Goal: Task Accomplishment & Management: Manage account settings

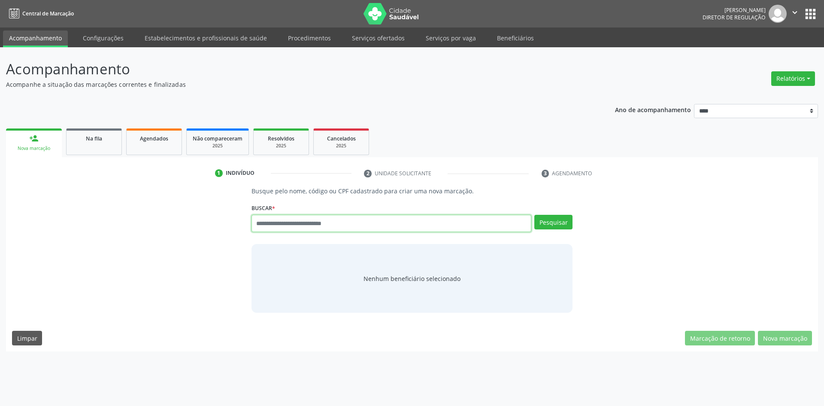
click at [376, 224] on input "text" at bounding box center [392, 223] width 280 height 17
click at [360, 223] on input "text" at bounding box center [392, 223] width 280 height 17
type input "**********"
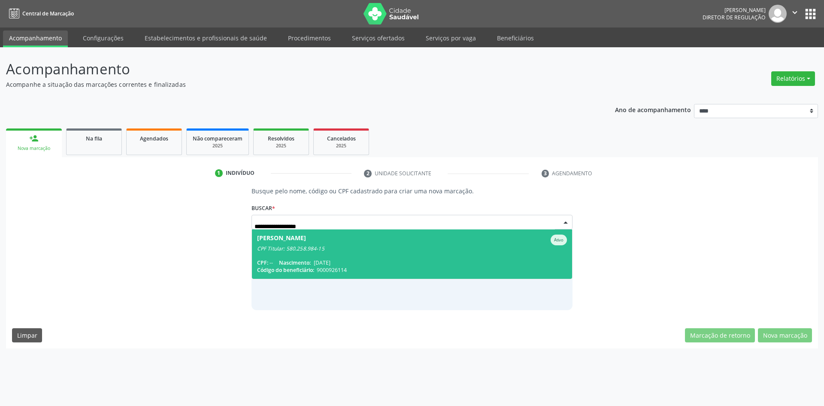
click at [355, 241] on div "Jose Brasil Pereira Ativo" at bounding box center [412, 239] width 310 height 11
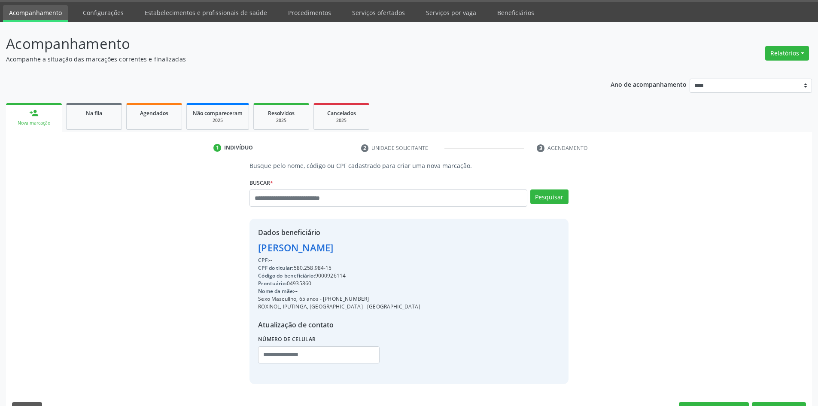
scroll to position [48, 0]
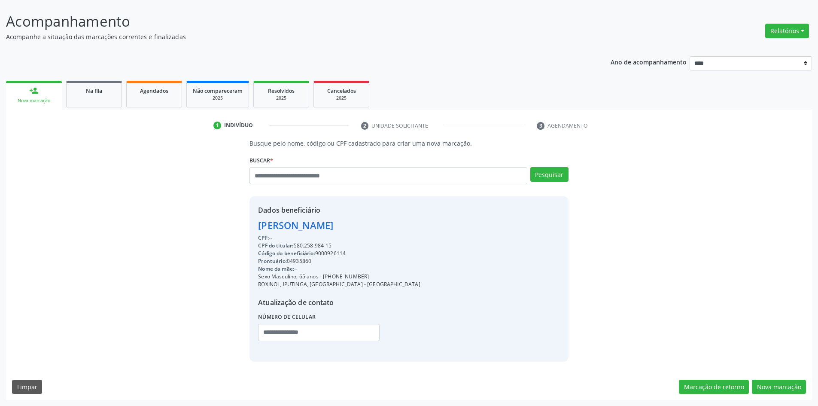
click at [340, 249] on div "CPF do titular: 580.258.984-15" at bounding box center [339, 246] width 162 height 8
click at [337, 253] on div "Código do beneficiário: 9000926114" at bounding box center [339, 253] width 162 height 8
copy div "9000926114"
click at [772, 386] on button "Nova marcação" at bounding box center [779, 387] width 54 height 15
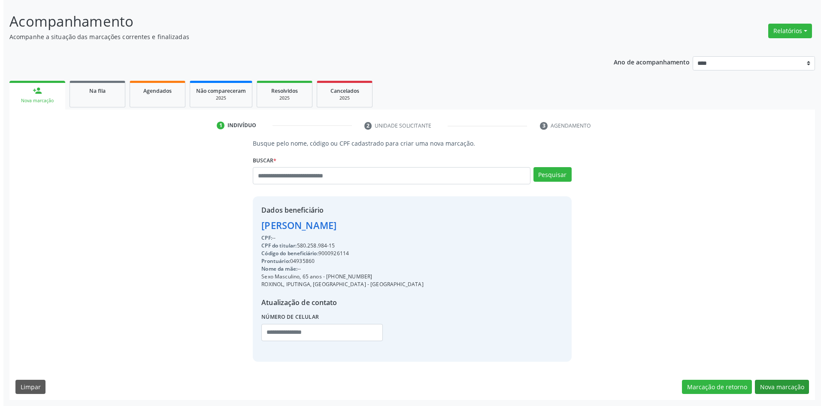
scroll to position [0, 0]
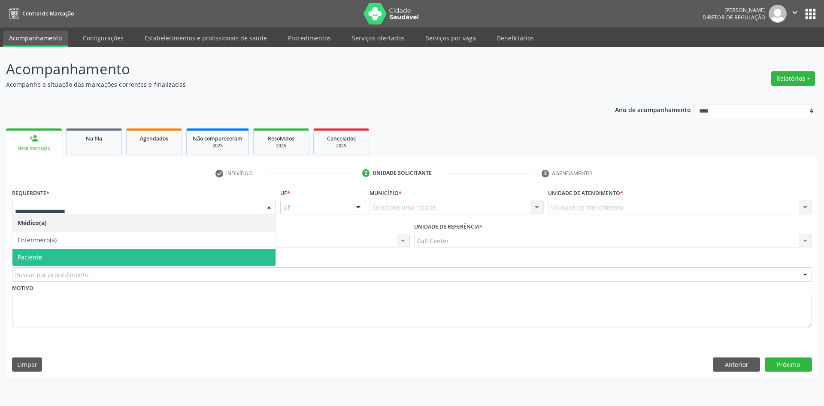
drag, startPoint x: 120, startPoint y: 257, endPoint x: 122, endPoint y: 264, distance: 6.7
click at [120, 258] on span "Paciente" at bounding box center [143, 257] width 263 height 17
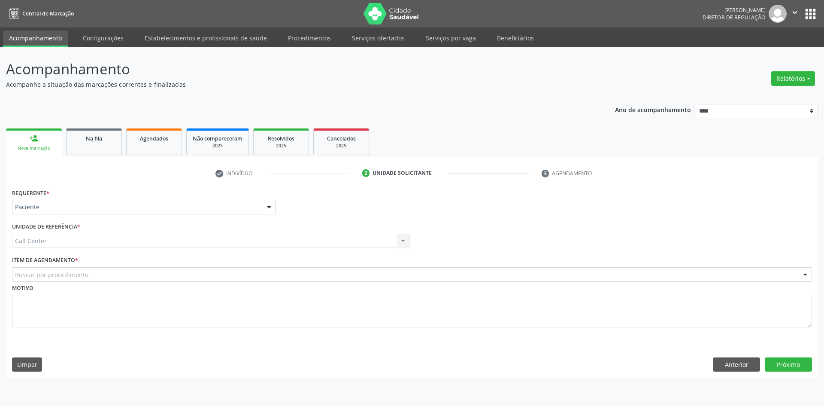
click at [126, 274] on div "Buscar por procedimento" at bounding box center [412, 274] width 800 height 15
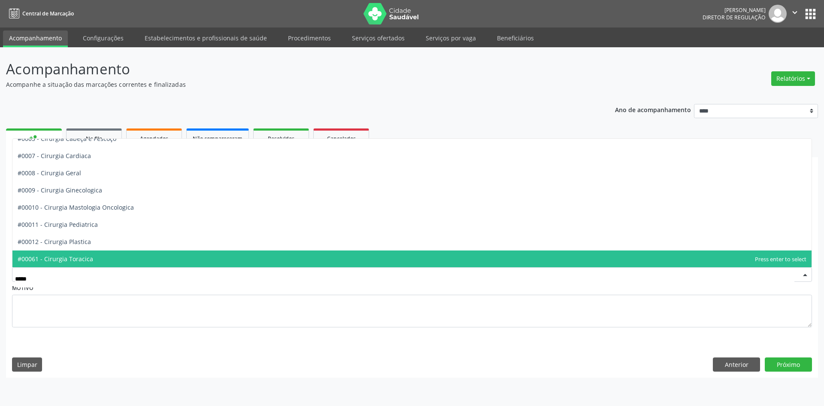
scroll to position [60, 0]
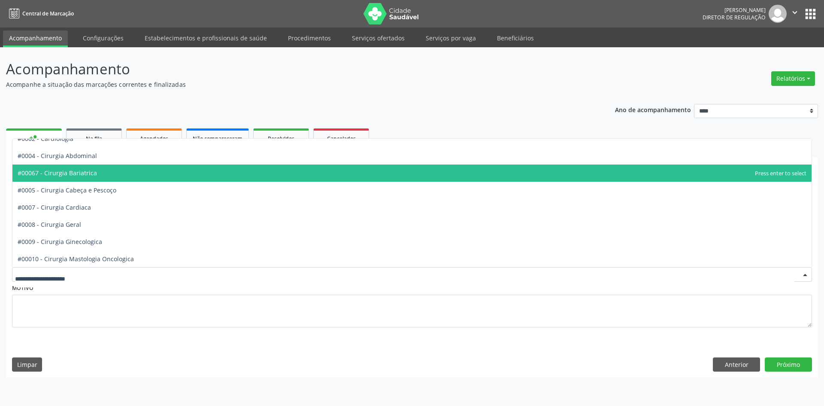
click at [134, 276] on div at bounding box center [412, 274] width 800 height 15
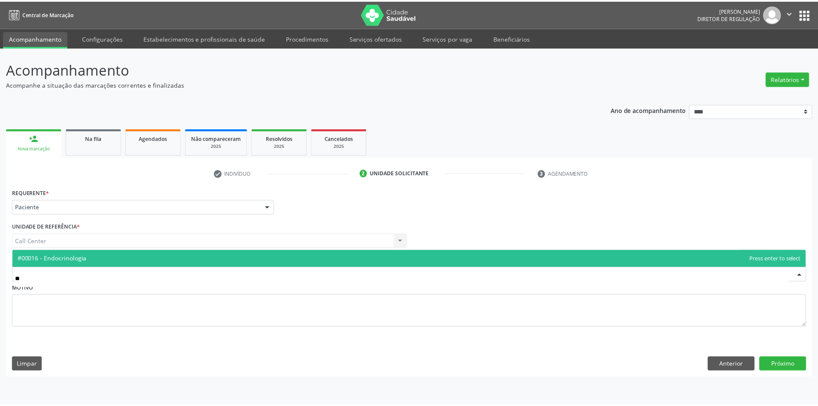
scroll to position [0, 0]
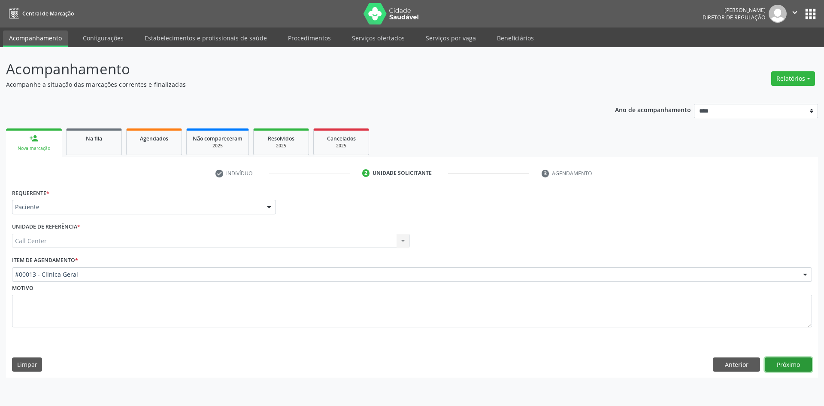
click at [798, 358] on button "Próximo" at bounding box center [788, 364] width 47 height 15
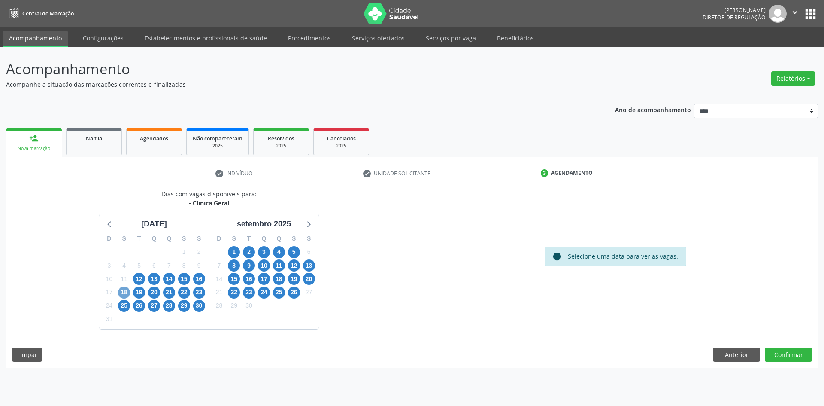
click at [130, 290] on span "18" at bounding box center [124, 292] width 12 height 12
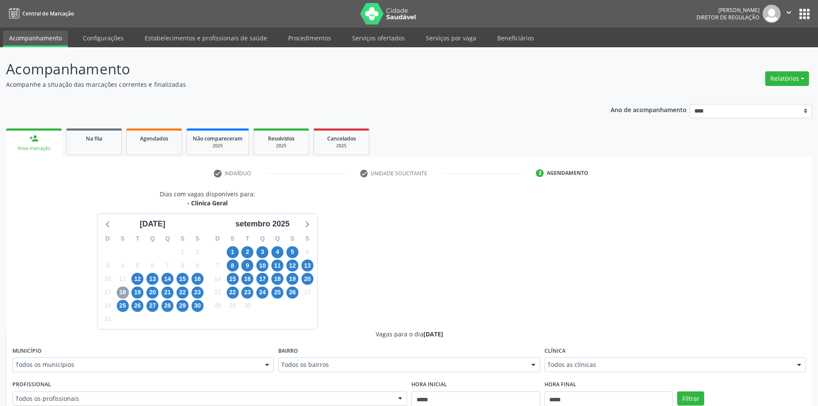
scroll to position [247, 0]
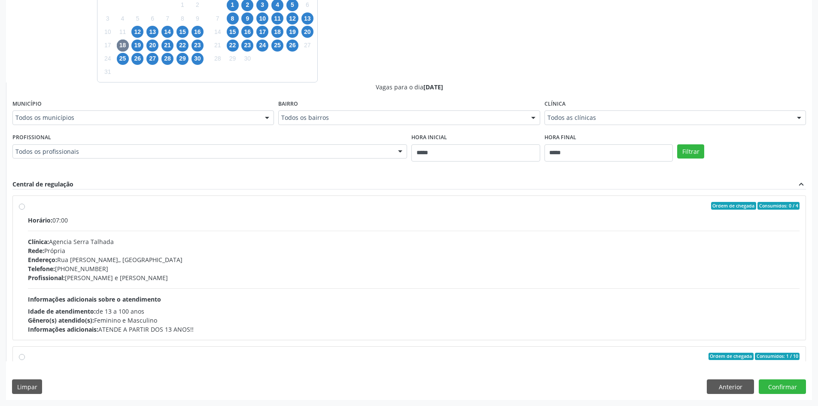
click at [713, 377] on div "Dias com vagas disponíveis para: - Clinica Geral agosto 2025 D S T Q Q S S 27 2…" at bounding box center [409, 170] width 806 height 457
click at [721, 387] on button "Anterior" at bounding box center [730, 386] width 47 height 15
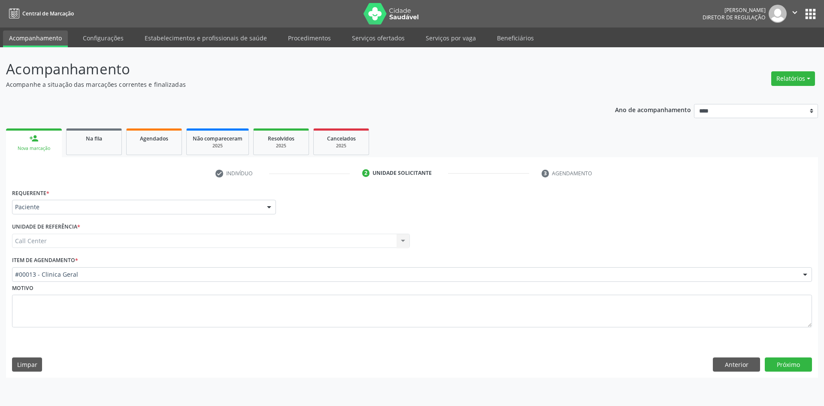
drag, startPoint x: 417, startPoint y: 278, endPoint x: 422, endPoint y: 277, distance: 4.9
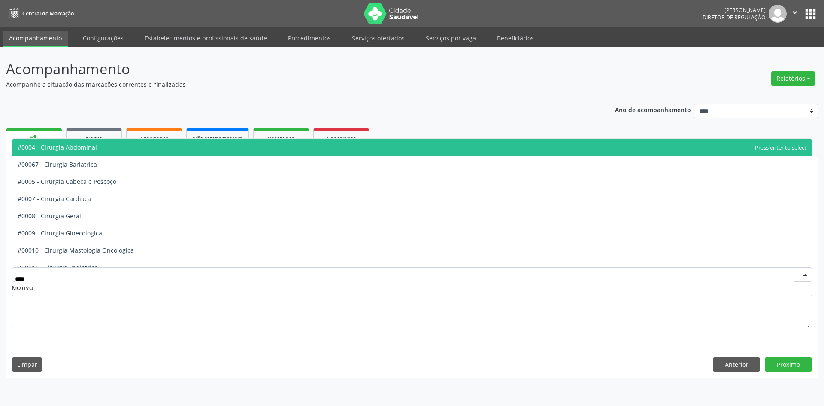
type input "*****"
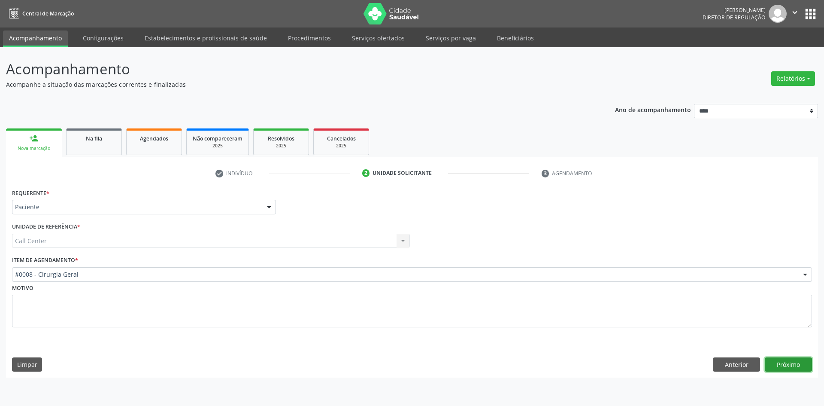
click at [782, 363] on button "Próximo" at bounding box center [788, 364] width 47 height 15
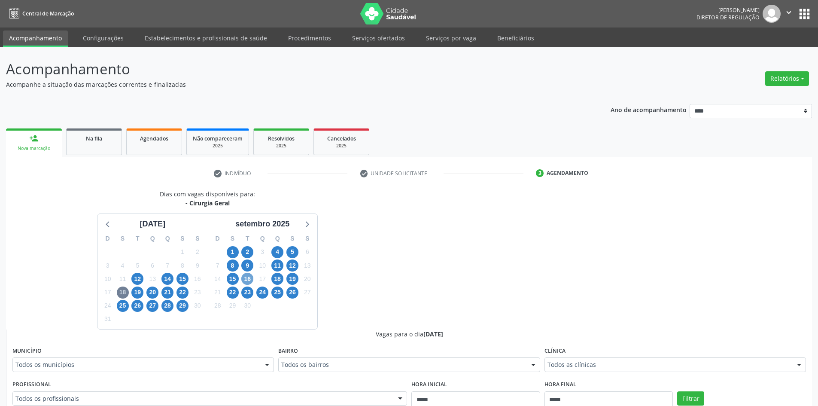
click at [248, 278] on span "16" at bounding box center [247, 279] width 12 height 12
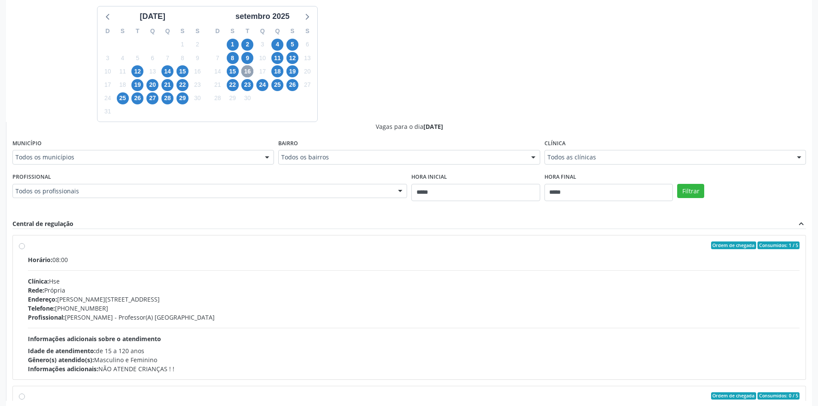
scroll to position [215, 0]
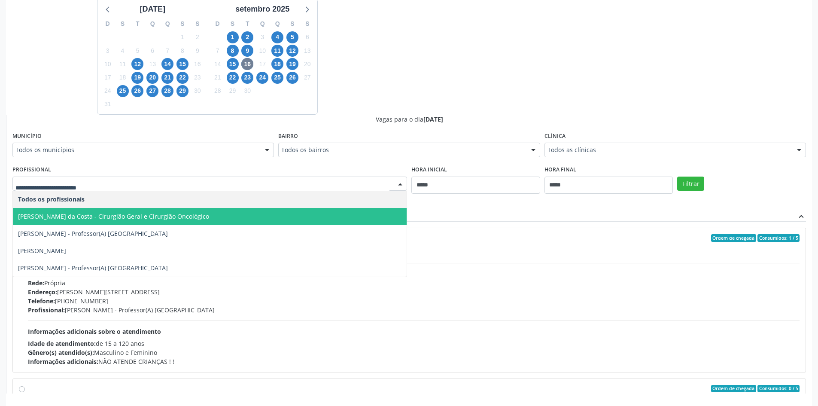
click at [189, 218] on span "Adriano Carneiro da Costa - Cirurgião Geral e Cirurgião Oncológico" at bounding box center [113, 216] width 191 height 8
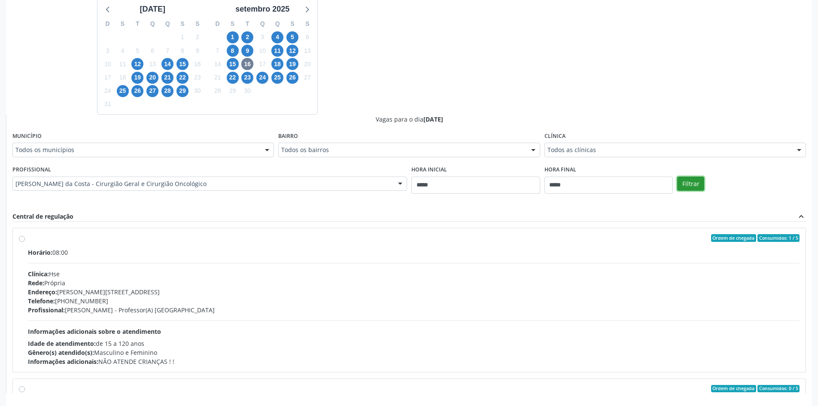
click at [696, 185] on button "Filtrar" at bounding box center [690, 183] width 27 height 15
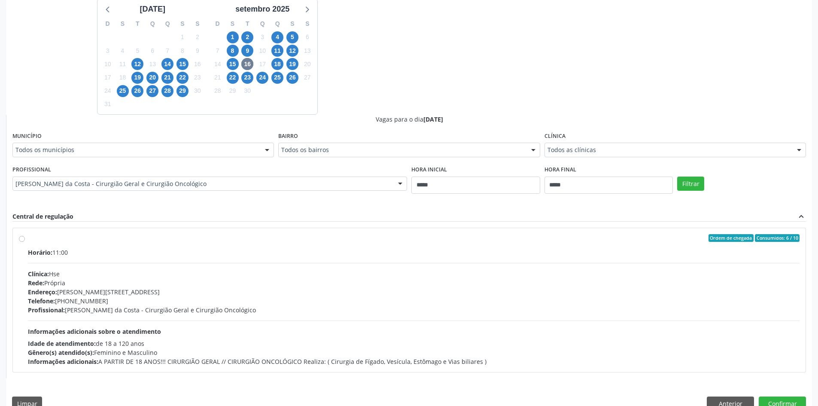
drag, startPoint x: 261, startPoint y: 260, endPoint x: 335, endPoint y: 264, distance: 74.4
click at [263, 262] on div "Horário: 11:00 Clínica: Hse Rede: Própria Endereço: Av Rosa e Silva, nº 36, Esp…" at bounding box center [414, 307] width 772 height 118
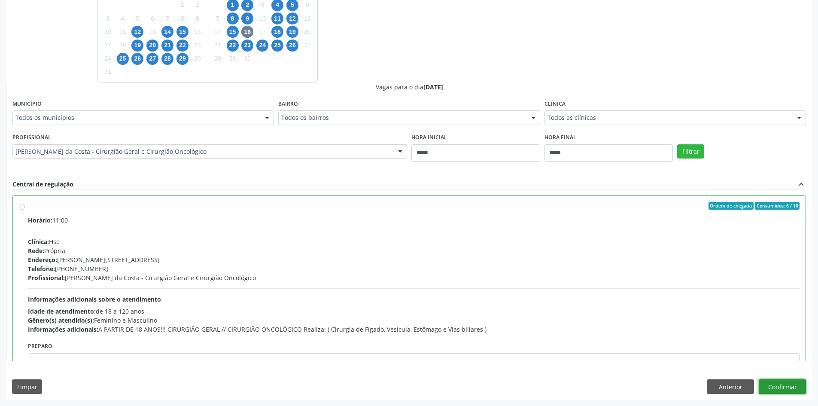
click at [781, 386] on button "Confirmar" at bounding box center [782, 386] width 47 height 15
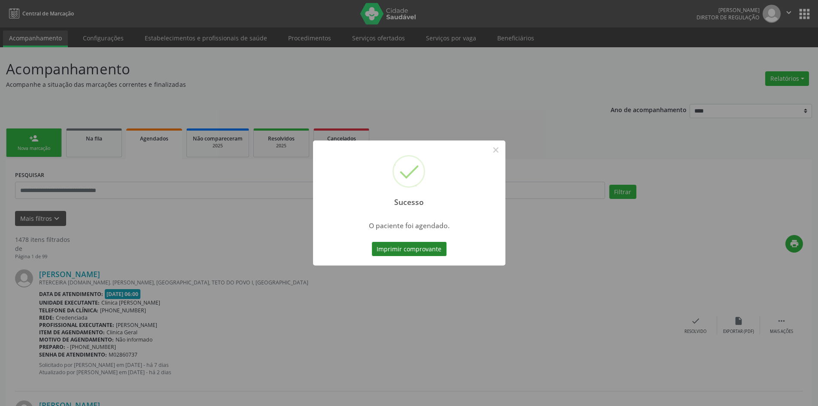
click at [415, 254] on button "Imprimir comprovante" at bounding box center [409, 249] width 75 height 15
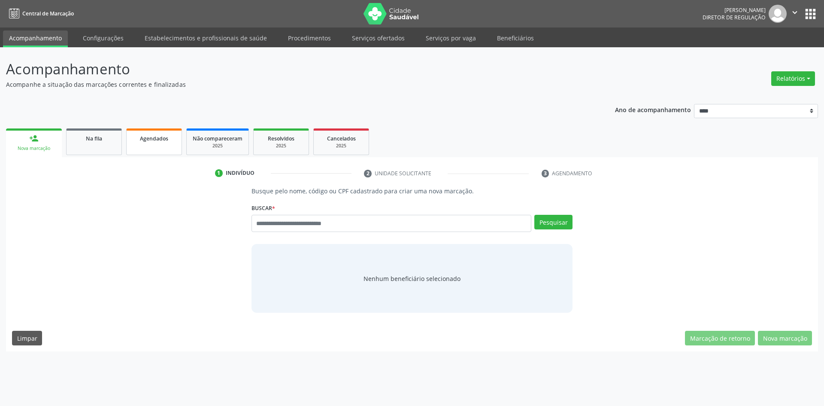
click at [155, 143] on link "Agendados" at bounding box center [154, 141] width 56 height 27
select select "*"
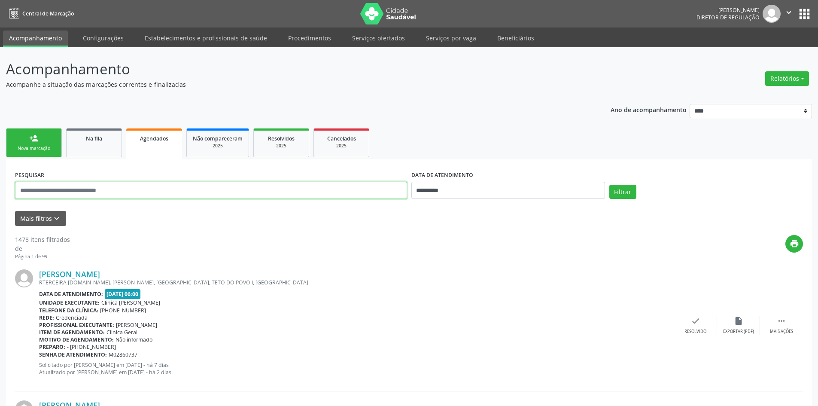
click at [335, 194] on input "text" at bounding box center [211, 190] width 392 height 17
paste input "**********"
type input "**********"
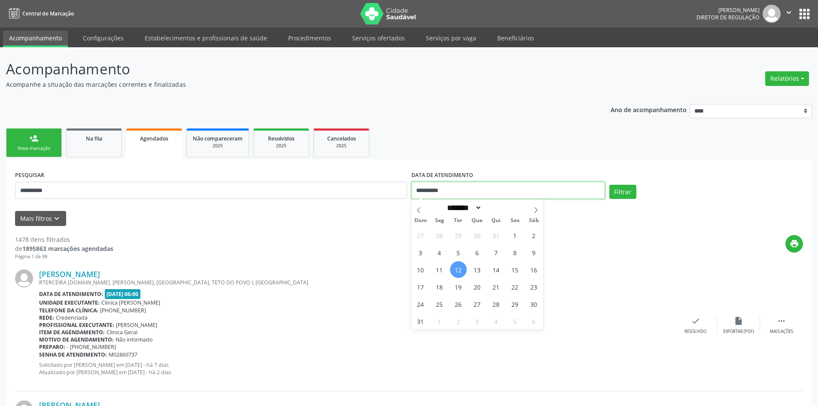
click at [508, 190] on input "**********" at bounding box center [508, 190] width 194 height 17
click at [456, 269] on span "12" at bounding box center [458, 269] width 17 height 17
type input "**********"
click at [532, 209] on span at bounding box center [536, 207] width 15 height 15
click at [531, 209] on span at bounding box center [536, 207] width 15 height 15
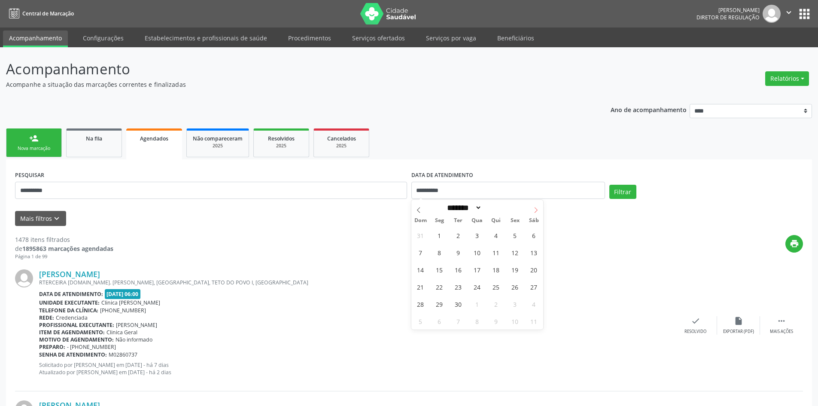
select select "*"
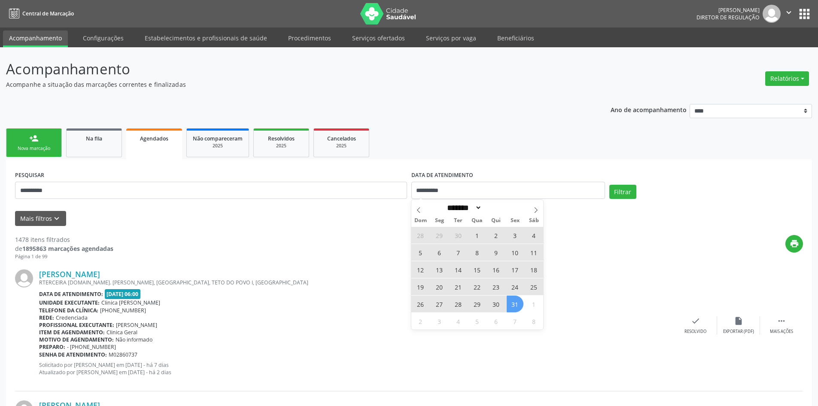
drag, startPoint x: 511, startPoint y: 303, endPoint x: 517, endPoint y: 299, distance: 7.7
click at [511, 303] on span "31" at bounding box center [515, 303] width 17 height 17
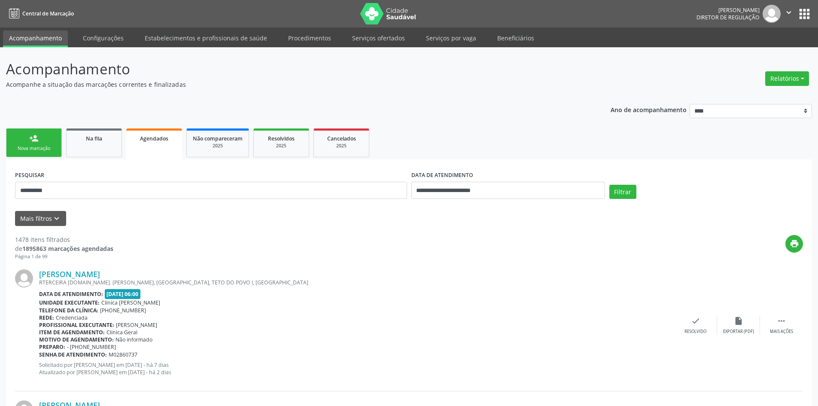
scroll to position [43, 0]
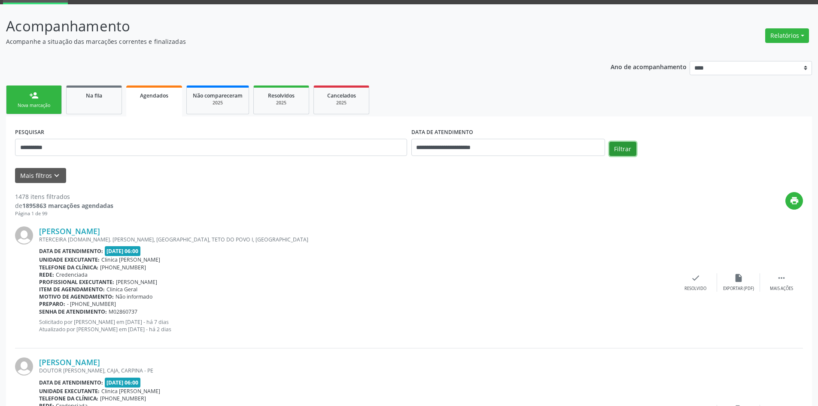
click at [630, 150] on button "Filtrar" at bounding box center [622, 149] width 27 height 15
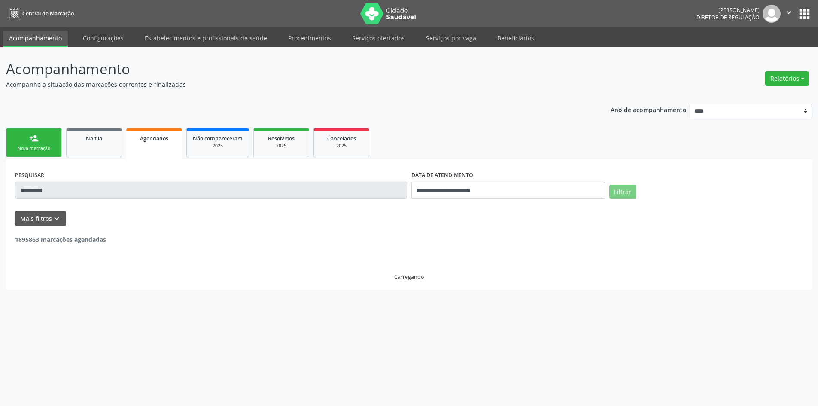
scroll to position [0, 0]
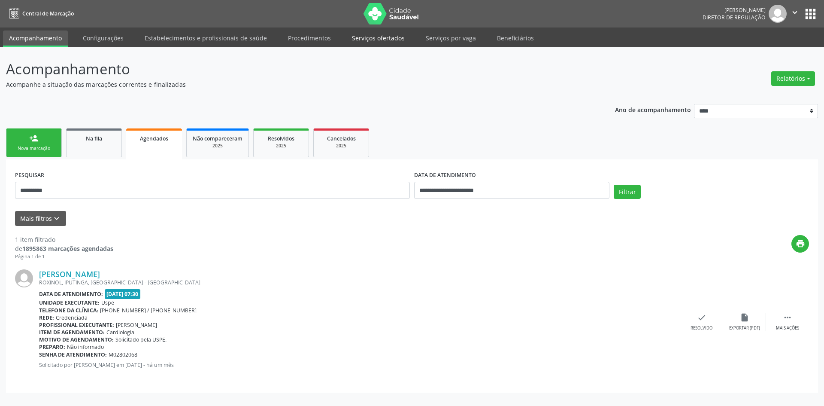
click at [385, 38] on link "Serviços ofertados" at bounding box center [378, 37] width 65 height 15
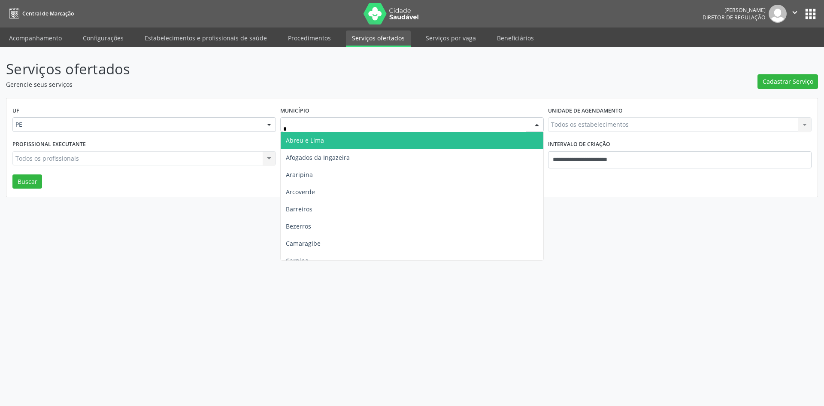
type input "**"
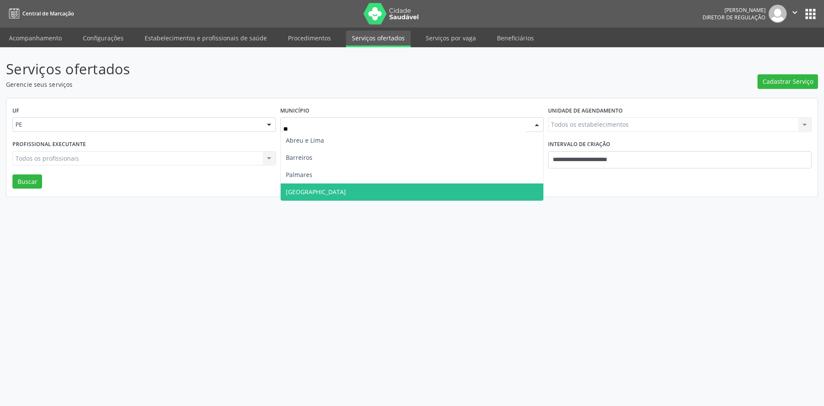
click at [300, 186] on span "Recife" at bounding box center [412, 191] width 263 height 17
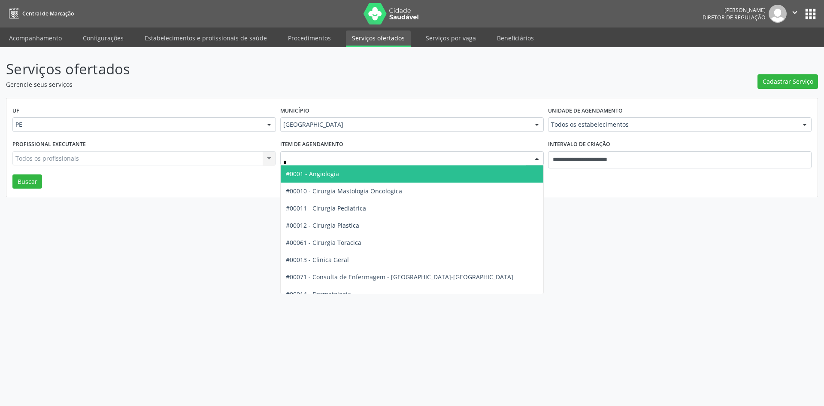
type input "**"
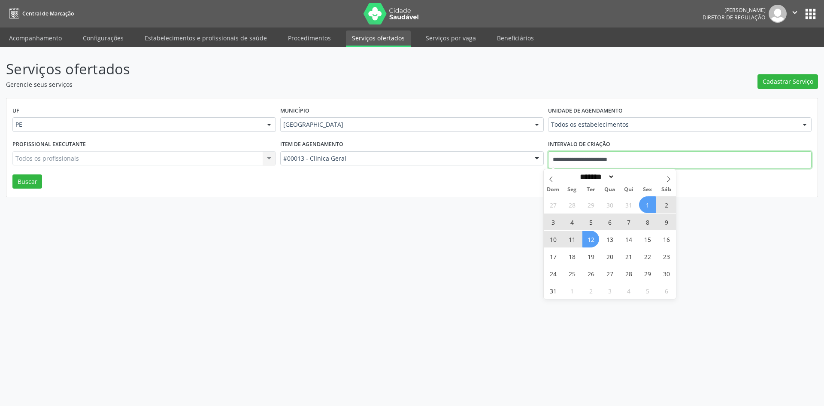
click at [683, 152] on input "**********" at bounding box center [680, 159] width 264 height 17
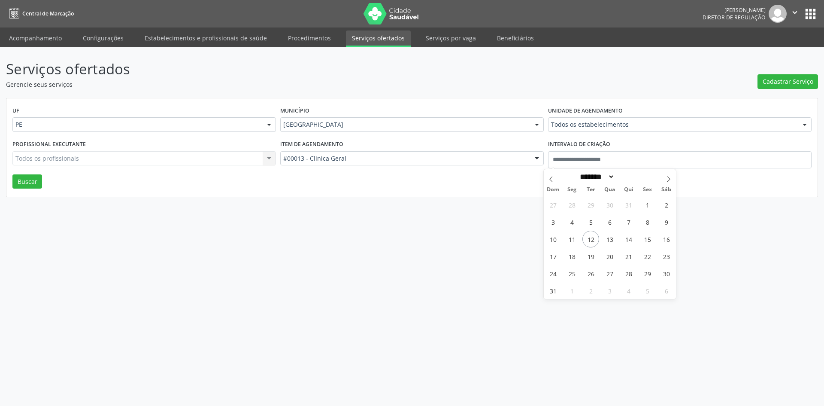
click at [577, 130] on div "Todos os estabelecimentos" at bounding box center [680, 124] width 264 height 15
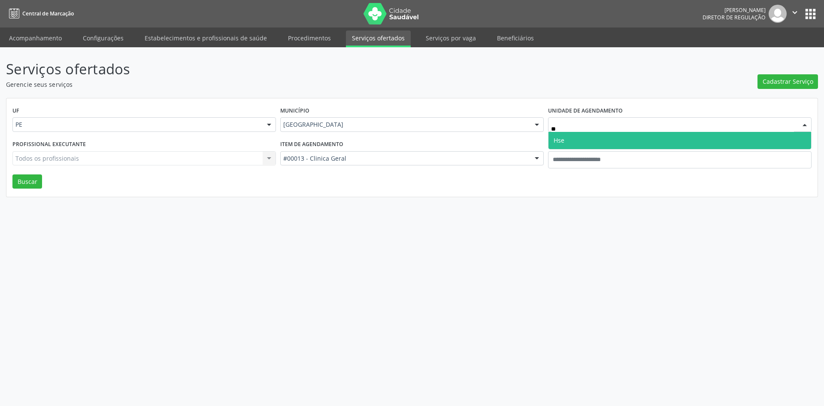
type input "***"
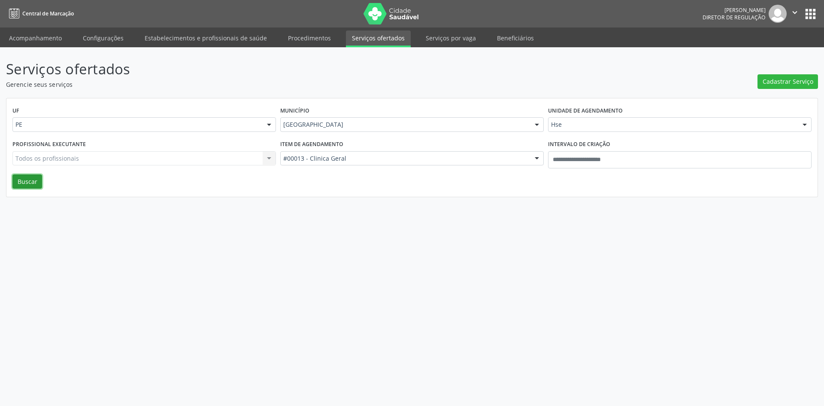
click at [24, 180] on button "Buscar" at bounding box center [27, 181] width 30 height 15
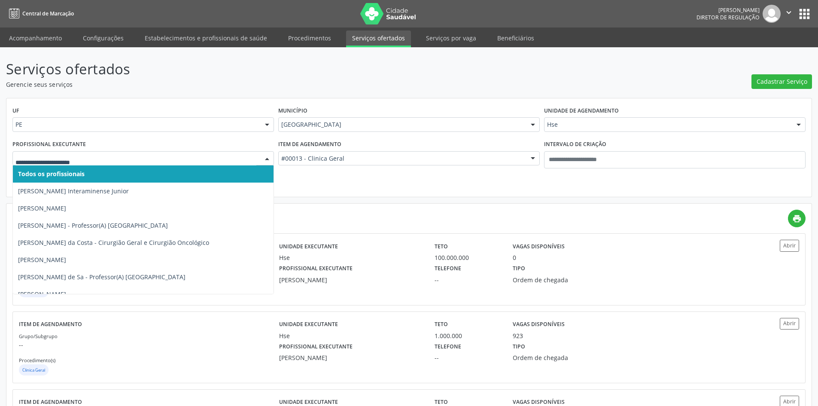
paste input "**********"
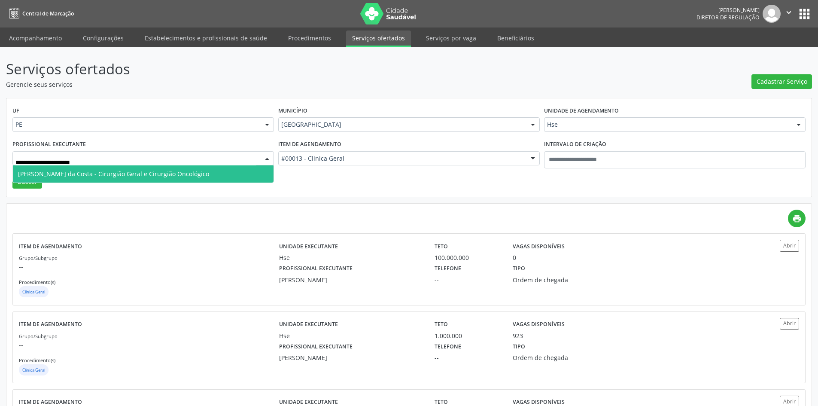
drag, startPoint x: 116, startPoint y: 174, endPoint x: 100, endPoint y: 176, distance: 16.5
click at [117, 174] on span "[PERSON_NAME] da Costa - Cirurgião Geral e Cirurgião Oncológico" at bounding box center [113, 174] width 191 height 8
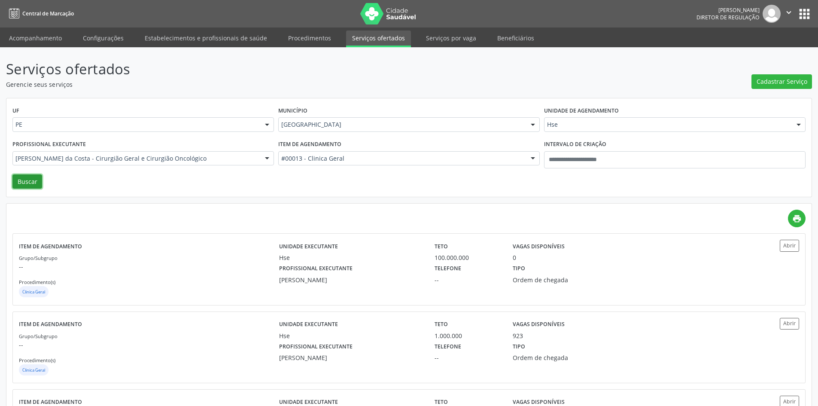
click at [26, 183] on button "Buscar" at bounding box center [27, 181] width 30 height 15
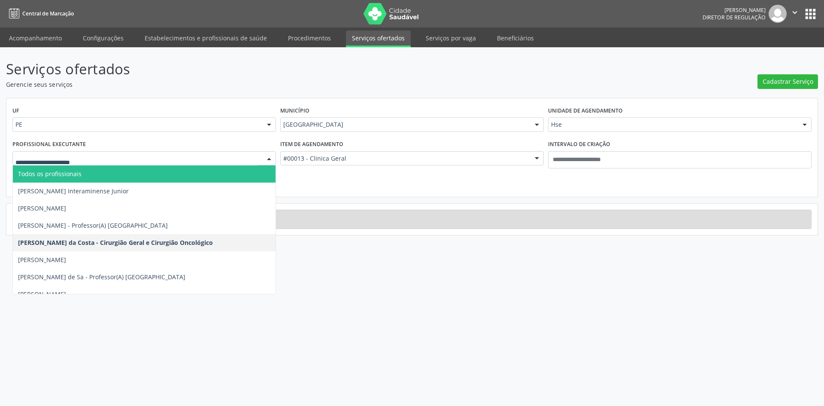
click at [226, 165] on div at bounding box center [144, 158] width 264 height 15
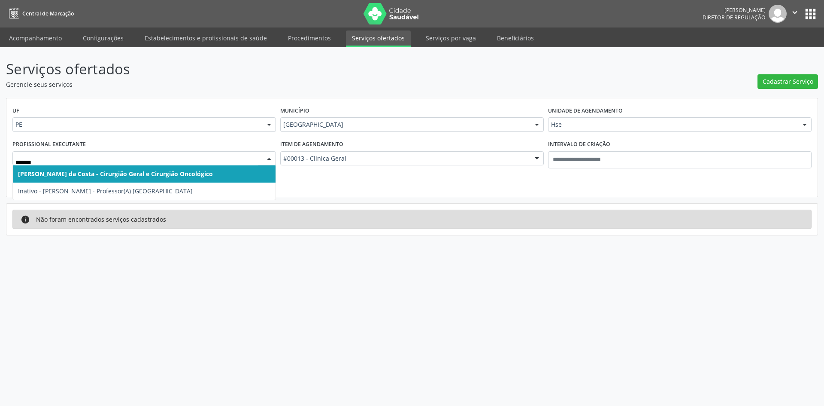
click at [144, 177] on span "[PERSON_NAME] da Costa - Cirurgião Geral e Cirurgião Oncológico" at bounding box center [115, 174] width 195 height 8
type input "*******"
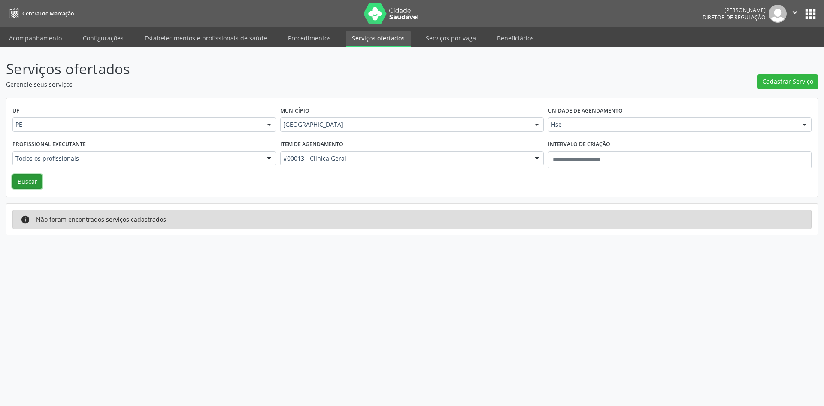
click at [27, 181] on button "Buscar" at bounding box center [27, 181] width 30 height 15
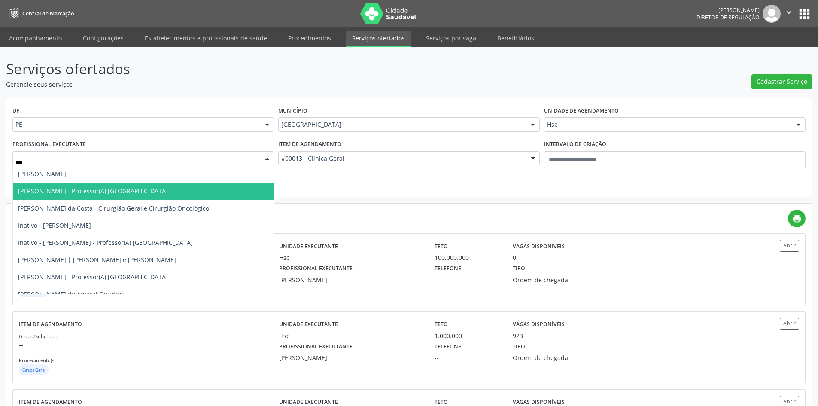
type input "****"
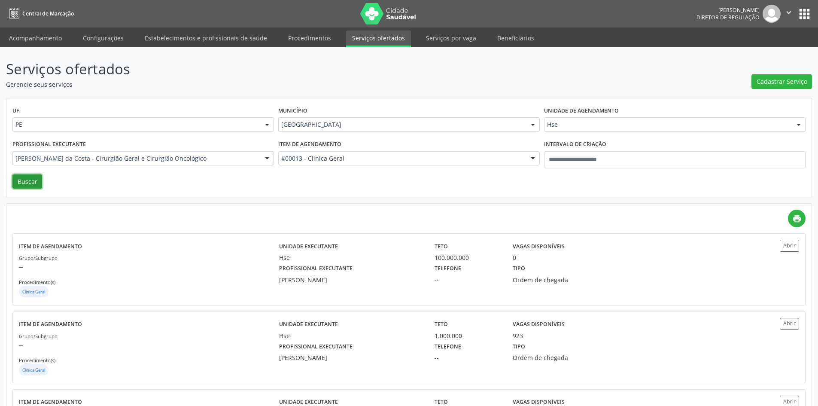
click at [38, 183] on button "Buscar" at bounding box center [27, 181] width 30 height 15
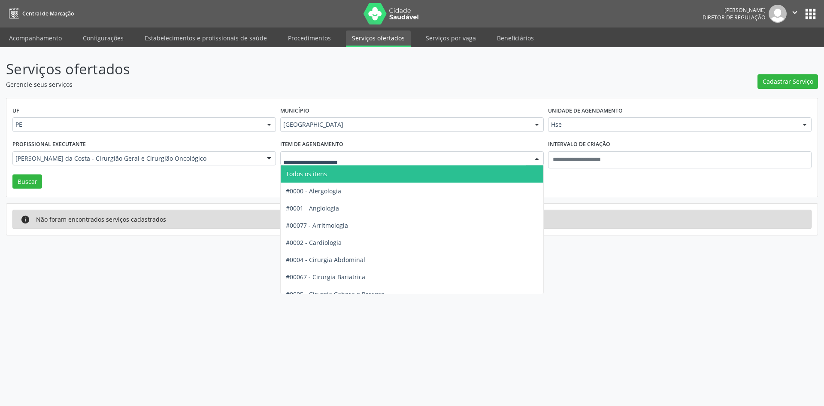
drag, startPoint x: 320, startPoint y: 172, endPoint x: 281, endPoint y: 169, distance: 39.2
click at [319, 172] on span "Todos os itens" at bounding box center [306, 174] width 41 height 8
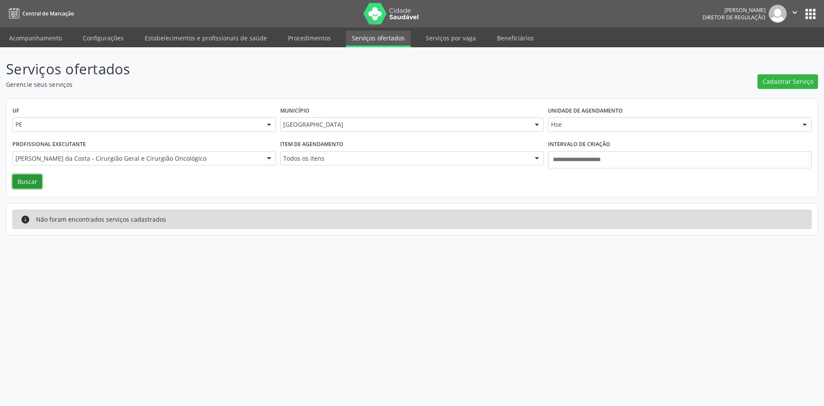
click at [23, 180] on button "Buscar" at bounding box center [27, 181] width 30 height 15
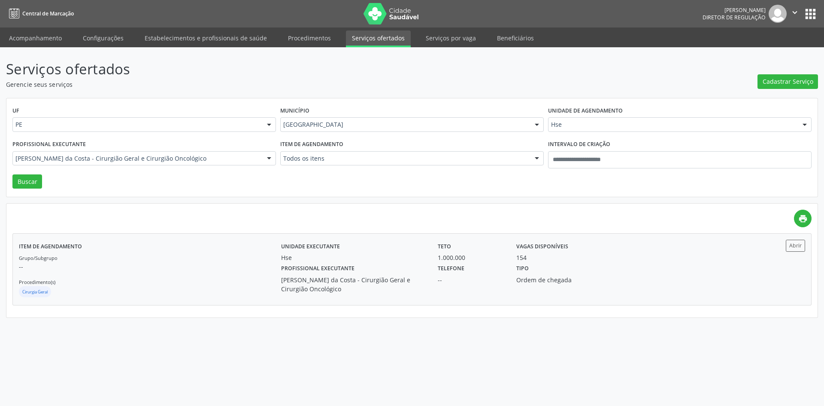
click at [332, 284] on div "Adriano Carneiro da Costa - Cirurgião Geral e Cirurgião Oncológico" at bounding box center [353, 284] width 145 height 18
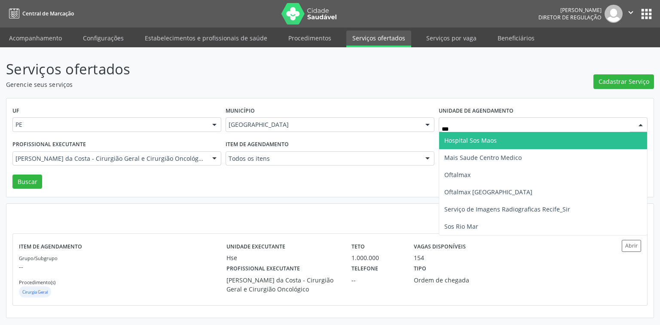
type input "****"
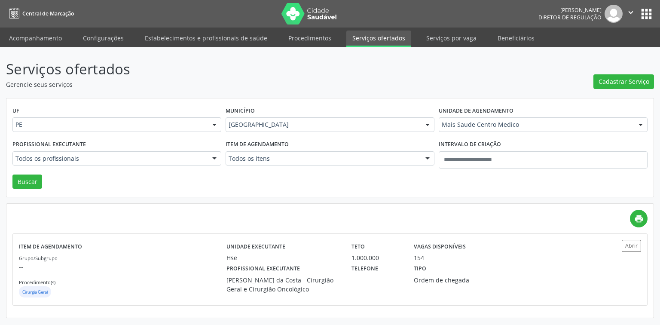
drag, startPoint x: 155, startPoint y: 153, endPoint x: 147, endPoint y: 161, distance: 11.8
click at [147, 161] on div "Todos os profissionais" at bounding box center [116, 158] width 209 height 15
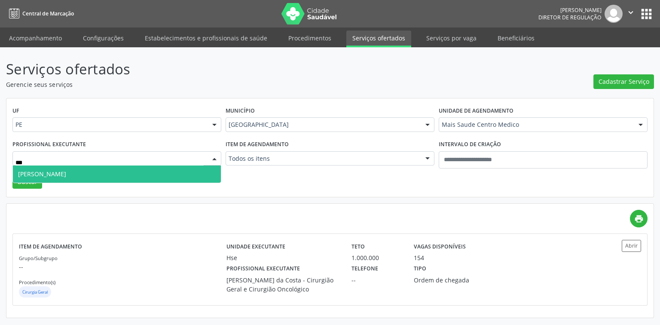
type input "****"
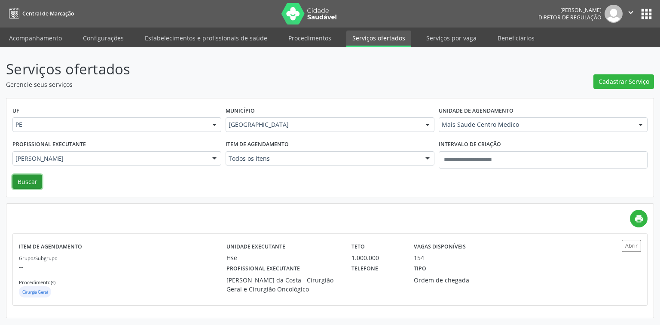
click at [25, 177] on button "Buscar" at bounding box center [27, 181] width 30 height 15
drag, startPoint x: 402, startPoint y: 265, endPoint x: 405, endPoint y: 261, distance: 4.6
click at [404, 261] on div "Unidade executante Mais Saude Centro Medico Teto 1.000.000 Vagas disponíveis 37…" at bounding box center [407, 269] width 363 height 59
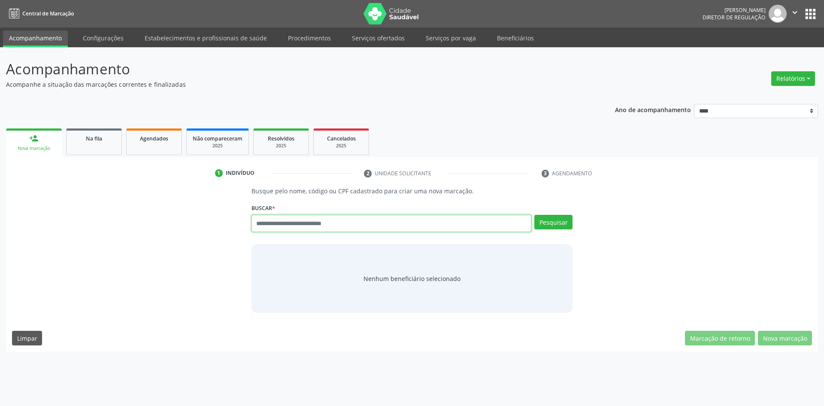
click at [344, 227] on input "text" at bounding box center [392, 223] width 280 height 17
paste input "**********"
type input "**********"
click at [541, 222] on button "Pesquisar" at bounding box center [554, 222] width 38 height 15
type input "**********"
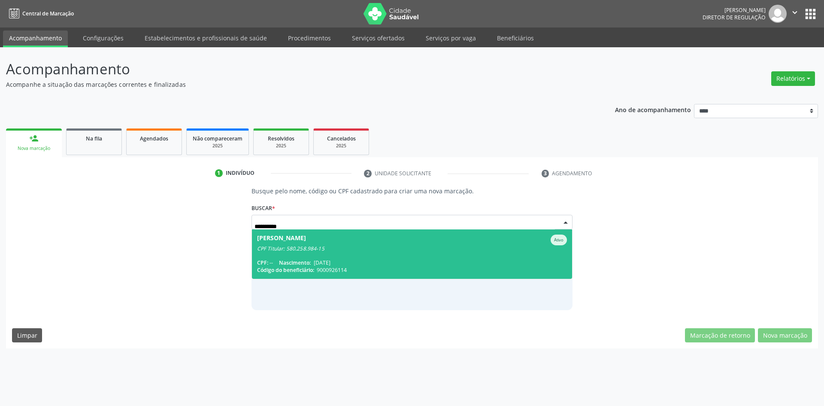
click at [499, 245] on div "CPF Titular: 580.258.984-15" at bounding box center [412, 248] width 310 height 7
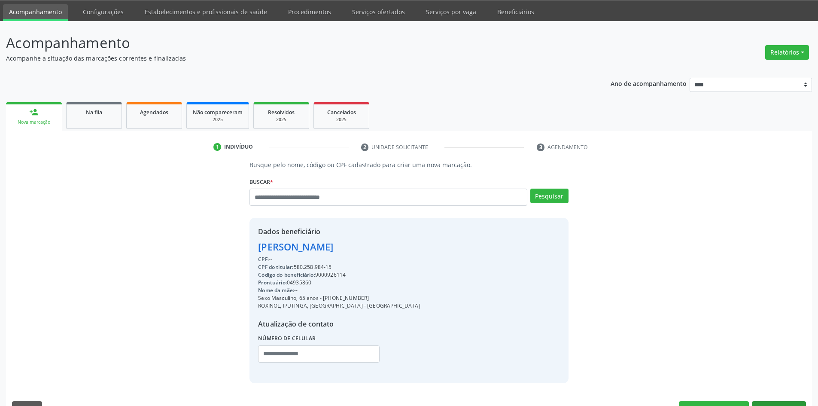
scroll to position [48, 0]
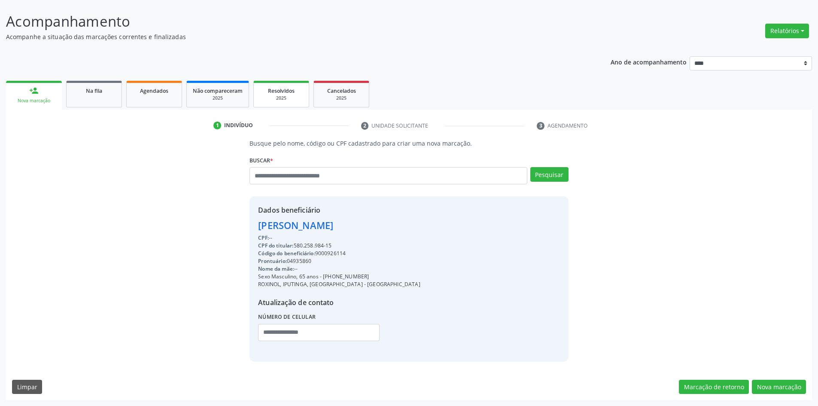
click at [281, 94] on span "Resolvidos" at bounding box center [281, 90] width 27 height 7
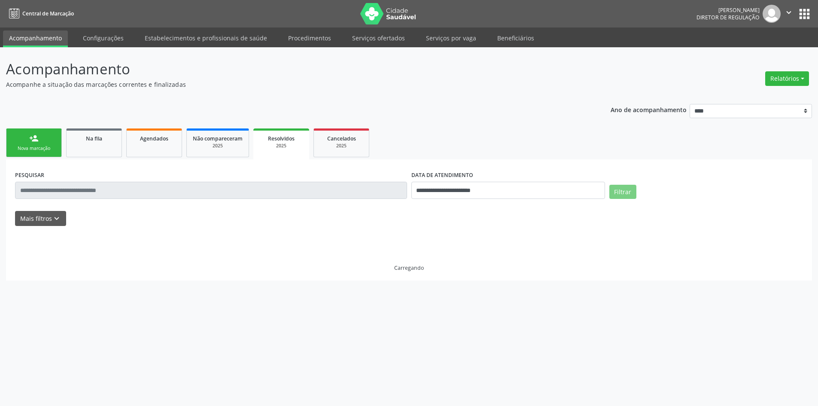
scroll to position [0, 0]
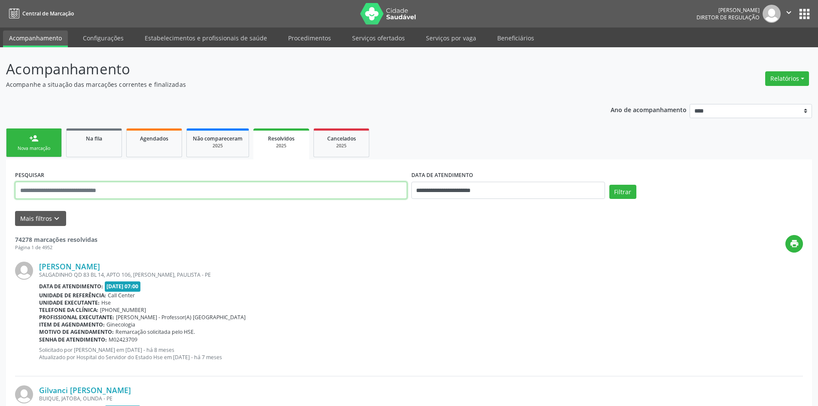
click at [228, 198] on input "text" at bounding box center [211, 190] width 392 height 17
paste input "**********"
type input "**********"
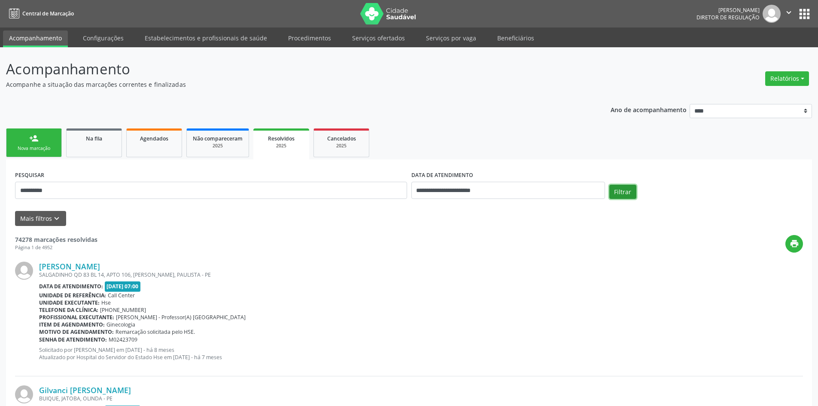
click at [615, 191] on button "Filtrar" at bounding box center [622, 192] width 27 height 15
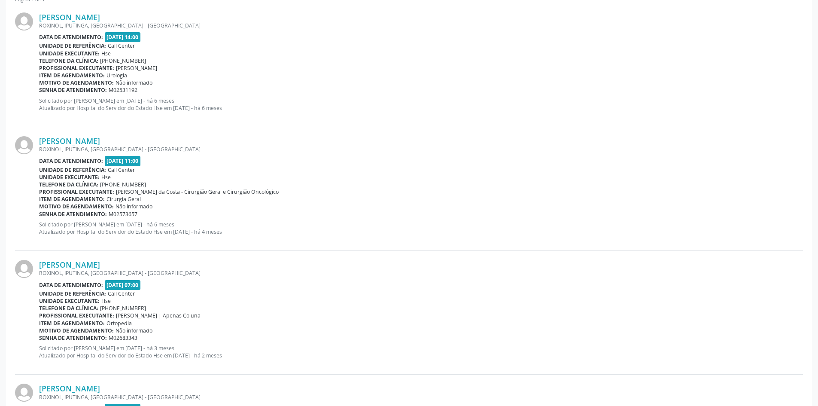
scroll to position [235, 0]
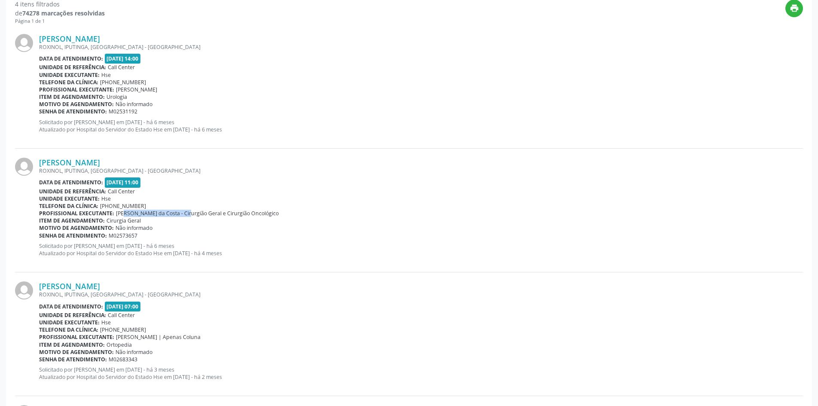
drag, startPoint x: 115, startPoint y: 213, endPoint x: 178, endPoint y: 213, distance: 63.1
click at [179, 213] on span "Adriano Carneiro da Costa - Cirurgião Geral e Cirurgião Oncológico" at bounding box center [197, 213] width 163 height 7
copy span "Adriano Carneiro da Costa"
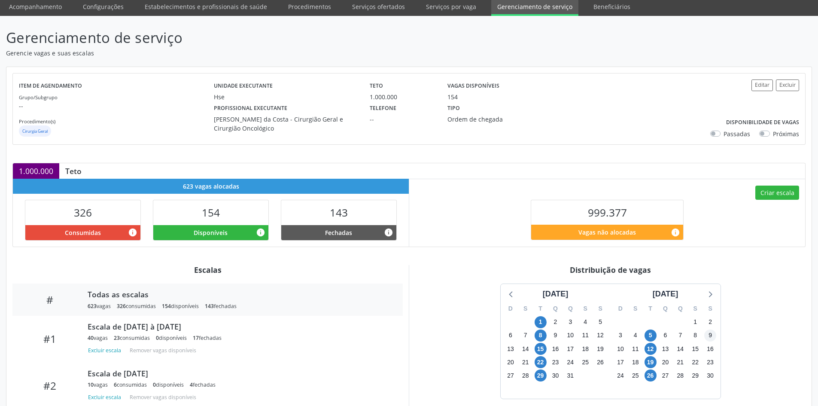
scroll to position [86, 0]
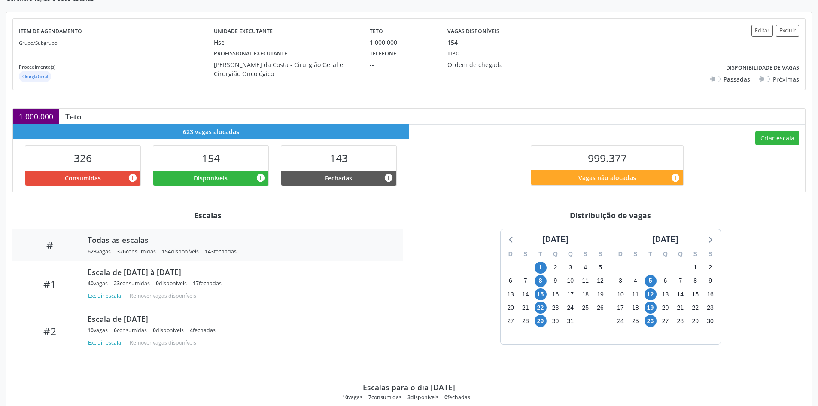
drag, startPoint x: 614, startPoint y: 228, endPoint x: 397, endPoint y: 187, distance: 220.7
click at [481, 203] on div "Item de agendamento Grupo/Subgrupo -- Procedimento(s) Cirurgia Geral Unidade ex…" at bounding box center [408, 269] width 805 height 514
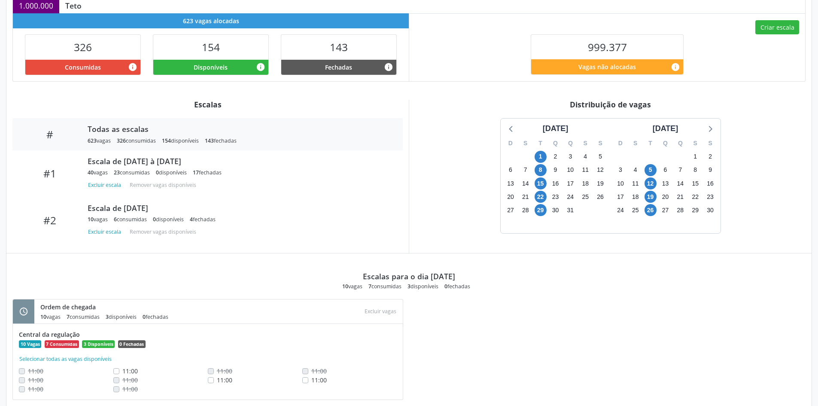
scroll to position [218, 0]
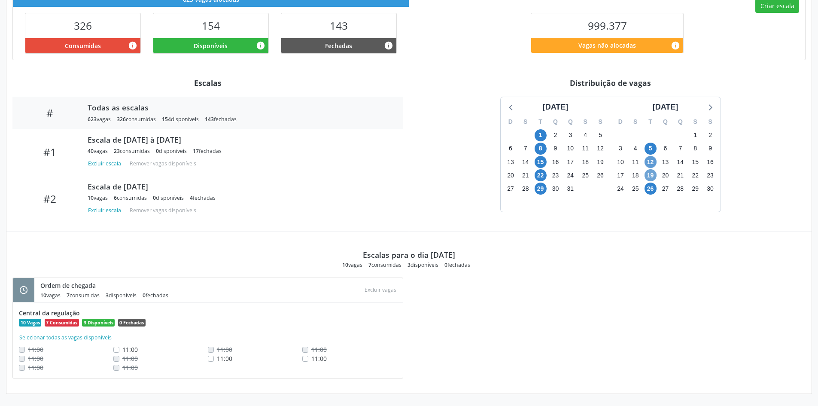
drag, startPoint x: 651, startPoint y: 175, endPoint x: 654, endPoint y: 160, distance: 15.7
click at [653, 172] on span "19" at bounding box center [651, 175] width 12 height 12
click at [709, 107] on icon at bounding box center [709, 106] width 11 height 11
click at [542, 164] on span "17" at bounding box center [541, 162] width 12 height 12
click at [679, 105] on div "janeiro 2025" at bounding box center [665, 107] width 33 height 12
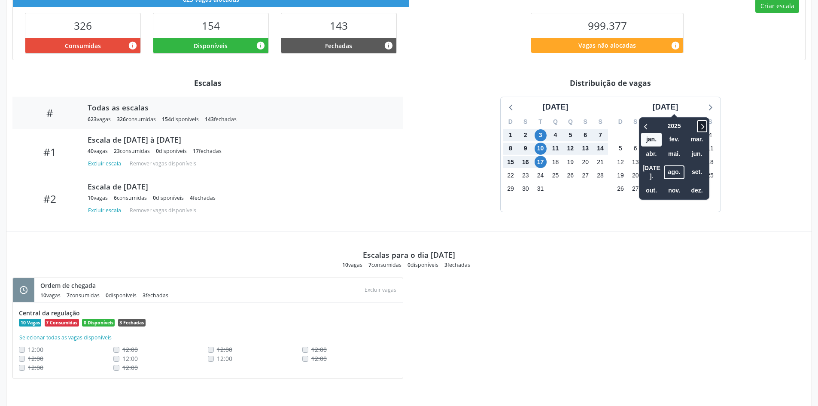
click at [698, 127] on icon at bounding box center [702, 126] width 9 height 10
click at [642, 126] on icon at bounding box center [646, 126] width 9 height 10
click at [666, 165] on span "ago." at bounding box center [674, 171] width 21 height 13
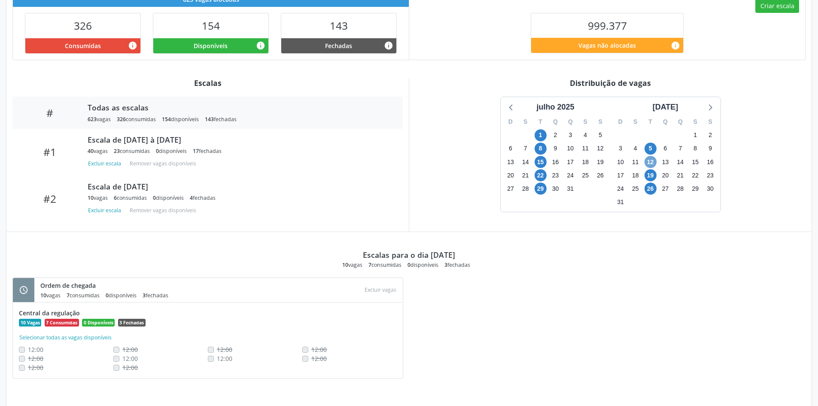
click at [648, 164] on span "12" at bounding box center [651, 162] width 12 height 12
click at [713, 104] on icon at bounding box center [709, 106] width 11 height 11
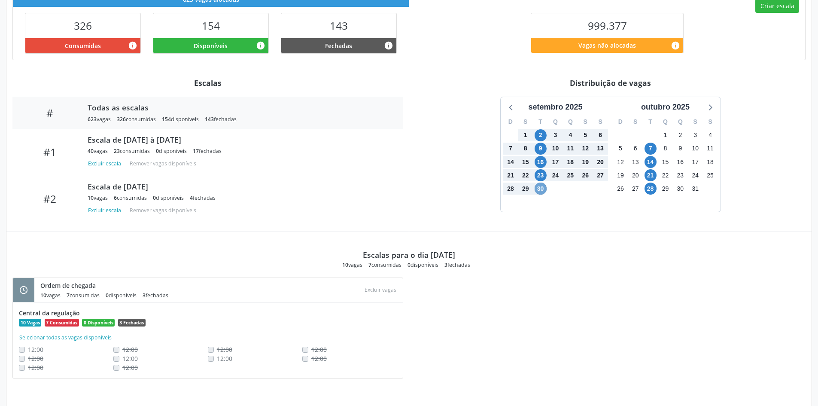
click at [542, 186] on span "30" at bounding box center [541, 189] width 12 height 12
click at [513, 103] on icon at bounding box center [511, 106] width 11 height 11
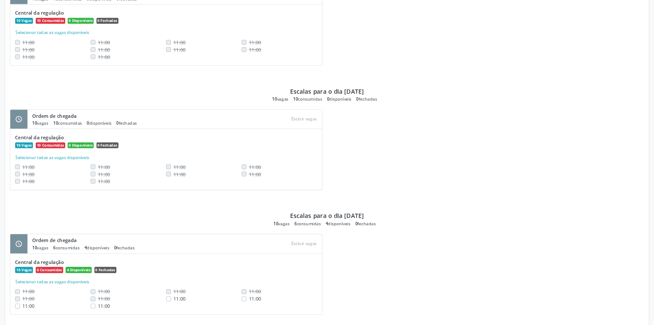
scroll to position [991, 0]
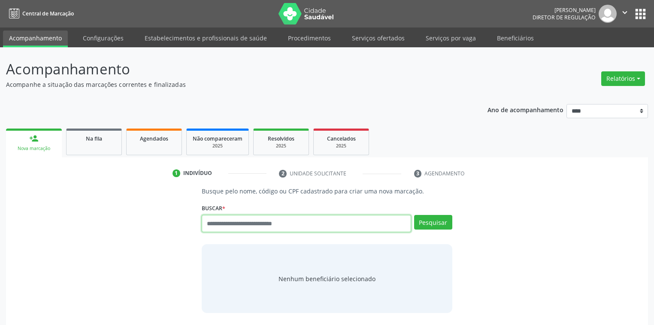
click at [265, 222] on input "text" at bounding box center [307, 223] width 210 height 17
type input "**********"
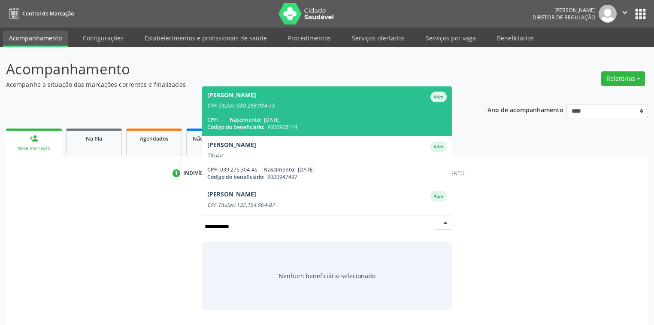
click at [308, 118] on div "CPF: -- Nascimento: [DATE]" at bounding box center [327, 119] width 240 height 7
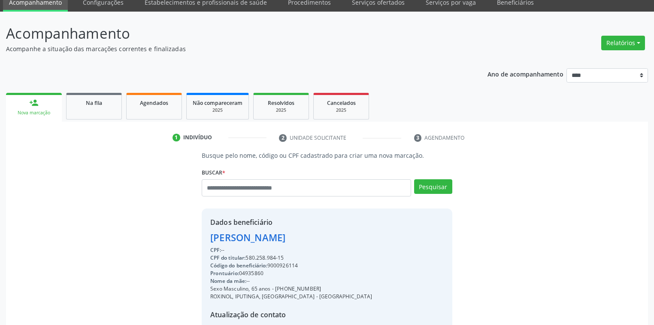
scroll to position [129, 0]
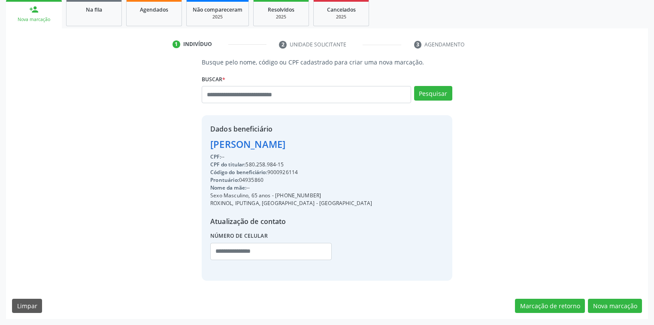
click at [295, 168] on div "Código do beneficiário: 9000926114" at bounding box center [291, 172] width 162 height 8
click at [294, 168] on div "Código do beneficiário: 9000926114" at bounding box center [291, 172] width 162 height 8
drag, startPoint x: 287, startPoint y: 162, endPoint x: 248, endPoint y: 162, distance: 39.1
click at [247, 163] on div "CPF do titular: 580.258.984-15" at bounding box center [291, 165] width 162 height 8
copy div "580.258.984-15"
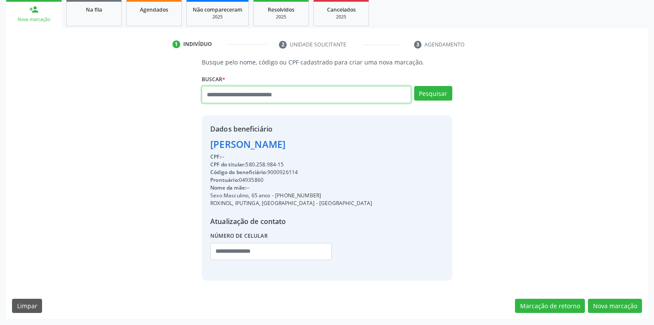
drag, startPoint x: 288, startPoint y: 96, endPoint x: 306, endPoint y: 97, distance: 18.5
click at [288, 96] on input "text" at bounding box center [307, 94] width 210 height 17
paste input "**********"
drag, startPoint x: 401, startPoint y: 97, endPoint x: 392, endPoint y: 97, distance: 8.2
click at [392, 97] on input "**********" at bounding box center [307, 94] width 210 height 17
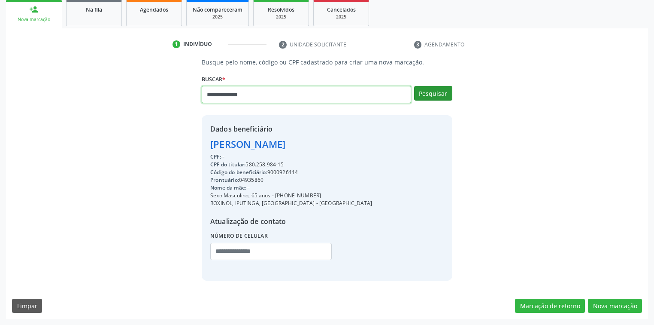
type input "**********"
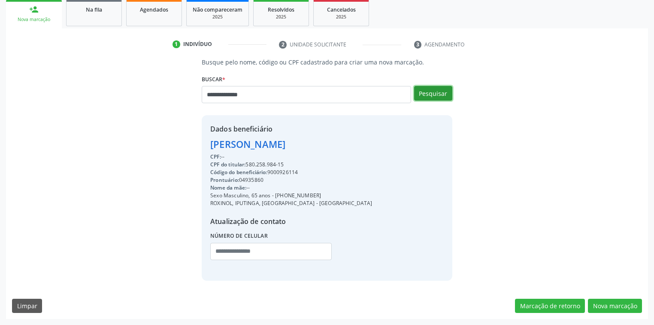
click at [434, 94] on button "Pesquisar" at bounding box center [433, 93] width 38 height 15
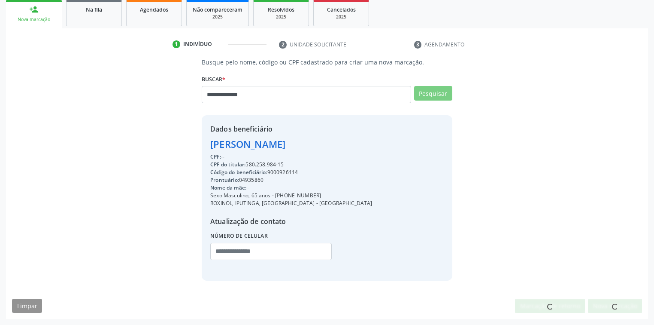
scroll to position [126, 0]
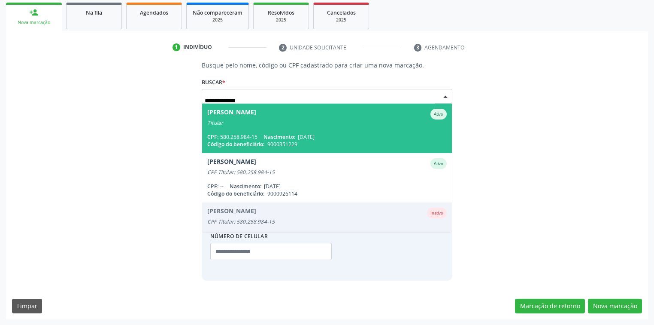
click at [354, 133] on span "Edjane Maria da Conceicao da Silva Ativo Titular CPF: 580.258.984-15 Nascimento…" at bounding box center [327, 127] width 250 height 49
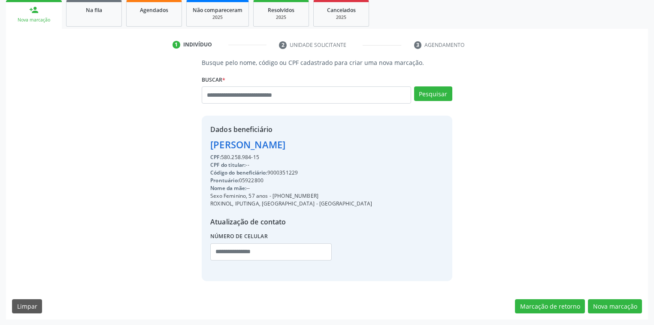
scroll to position [129, 0]
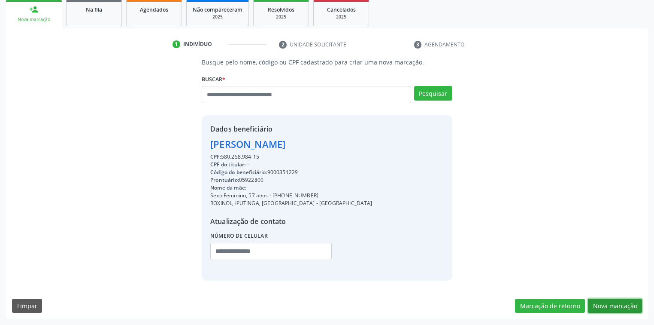
click at [625, 302] on button "Nova marcação" at bounding box center [615, 305] width 54 height 15
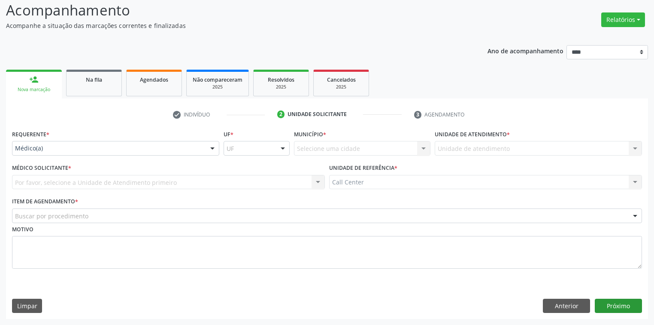
scroll to position [58, 0]
drag, startPoint x: 137, startPoint y: 146, endPoint x: 124, endPoint y: 144, distance: 13.1
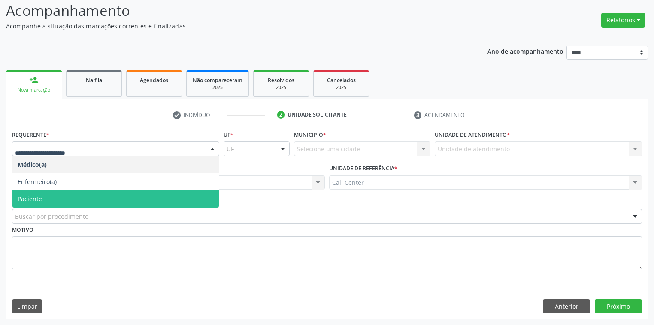
click at [78, 201] on span "Paciente" at bounding box center [115, 198] width 207 height 17
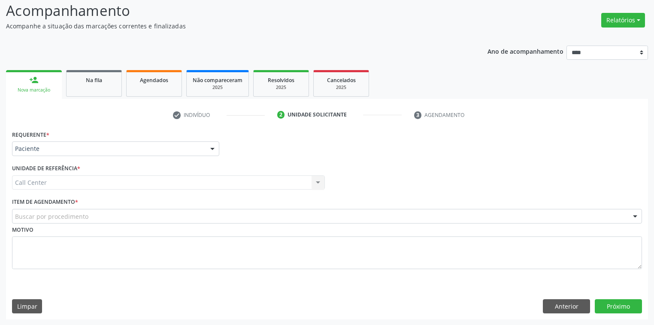
click at [177, 213] on div "Buscar por procedimento" at bounding box center [327, 216] width 630 height 15
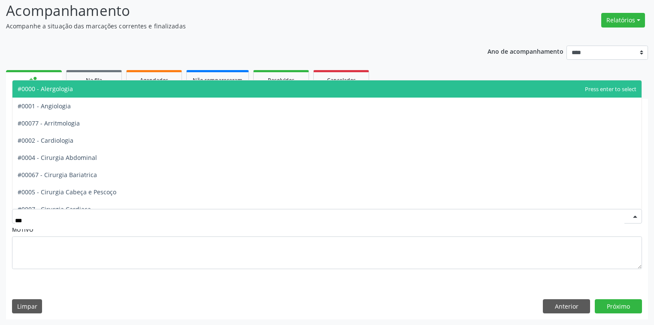
type input "****"
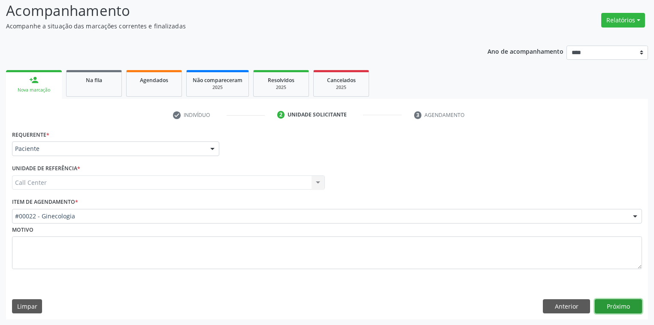
click at [611, 304] on button "Próximo" at bounding box center [618, 306] width 47 height 15
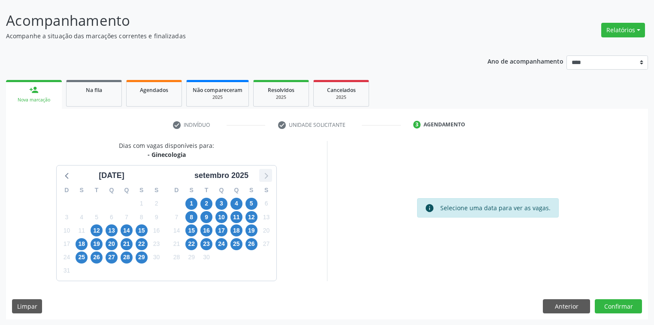
click at [264, 173] on icon at bounding box center [265, 175] width 11 height 11
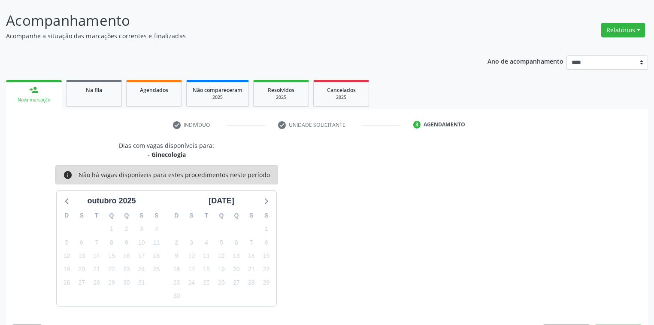
scroll to position [58, 0]
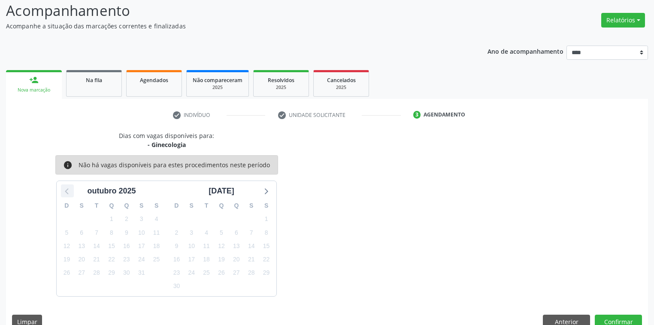
click at [70, 191] on icon at bounding box center [67, 190] width 11 height 11
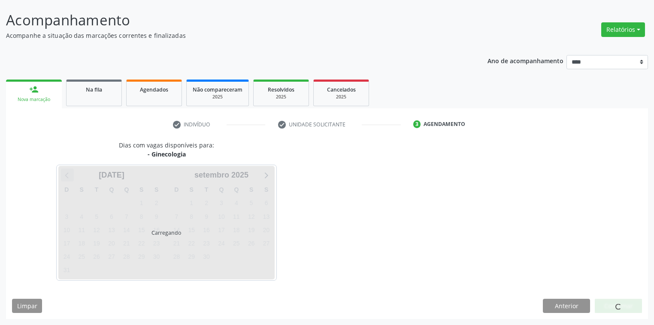
scroll to position [49, 0]
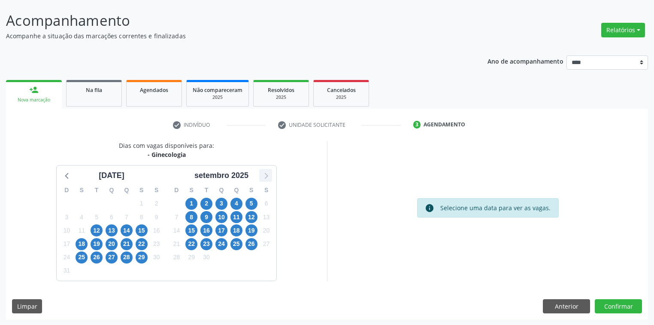
click at [269, 176] on icon at bounding box center [265, 175] width 11 height 11
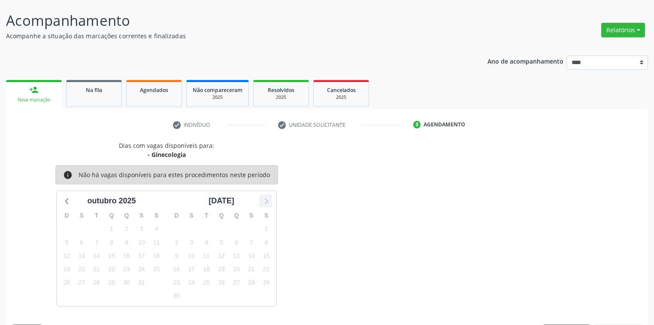
scroll to position [58, 0]
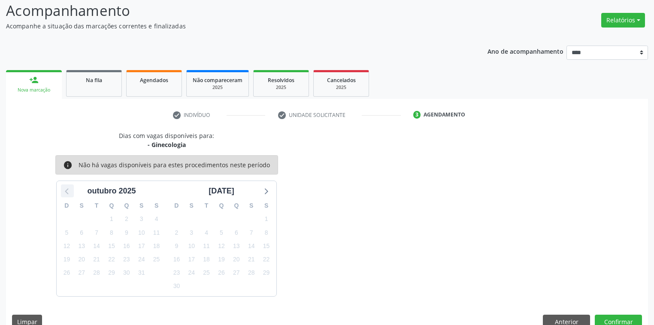
click at [65, 186] on icon at bounding box center [67, 190] width 11 height 11
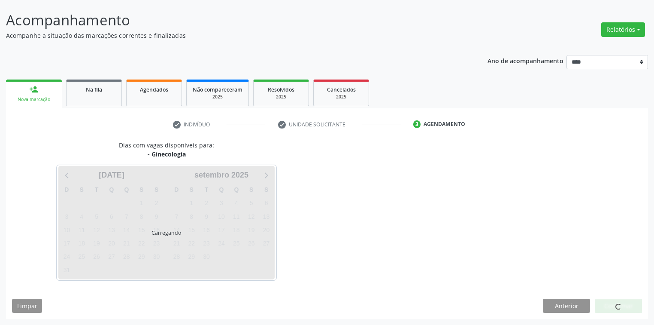
scroll to position [49, 0]
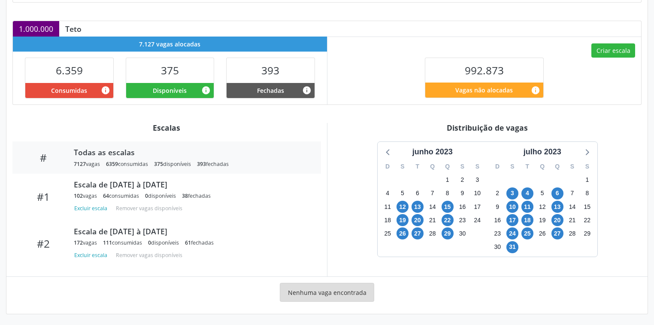
scroll to position [173, 0]
click at [560, 151] on div "julho 2023" at bounding box center [542, 152] width 45 height 12
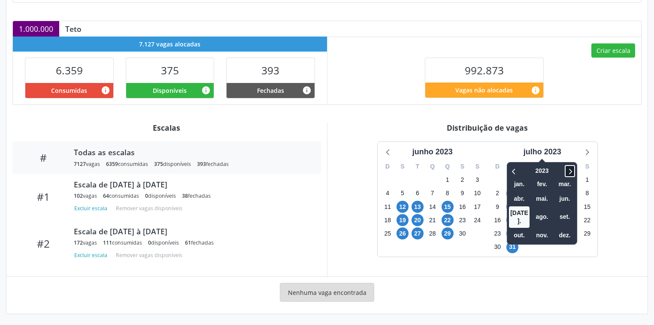
click at [569, 167] on icon at bounding box center [570, 171] width 9 height 10
click at [572, 166] on icon at bounding box center [570, 171] width 9 height 10
click at [563, 254] on div "Distribuição de vagas junho 2023 D S T Q Q S S 28 29 30 31 1 2 3 4 5 6 7 8 9 10…" at bounding box center [487, 199] width 321 height 153
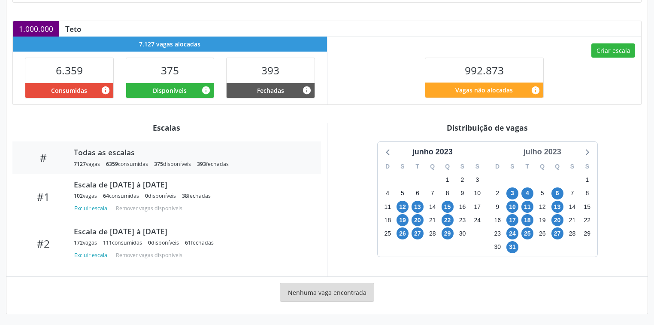
click at [542, 149] on div "julho 2023" at bounding box center [542, 152] width 45 height 12
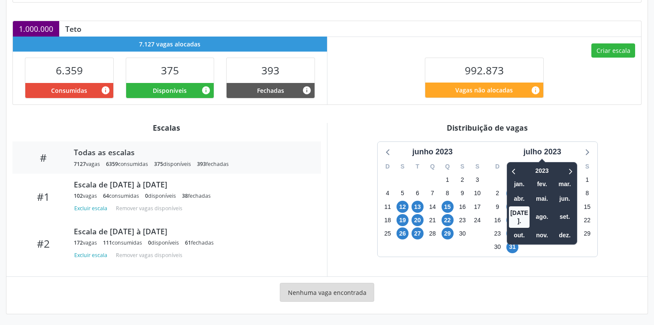
click at [577, 166] on div "2023 jan. fev. mar. abr. mai. jun. [DATE]. ago. set. out. nov. dez." at bounding box center [542, 203] width 70 height 82
click at [577, 168] on div "2023 jan. fev. mar. abr. mai. jun. [DATE]. ago. set. out. nov. dez." at bounding box center [542, 203] width 70 height 82
click at [581, 166] on div "S" at bounding box center [587, 166] width 15 height 13
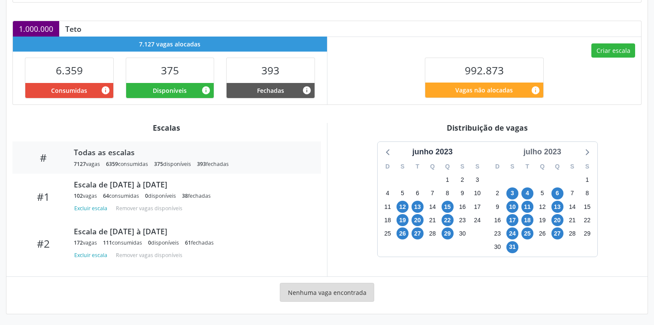
click at [556, 149] on div "julho 2023" at bounding box center [542, 152] width 45 height 12
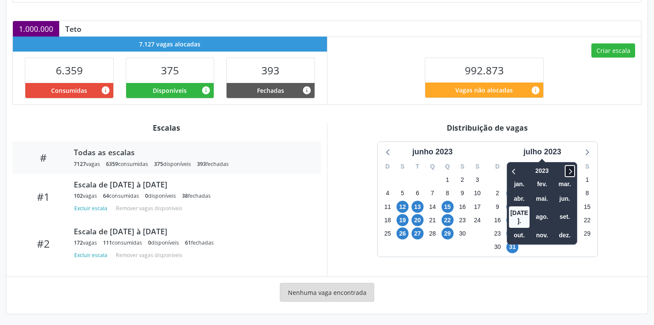
click at [573, 169] on icon at bounding box center [570, 171] width 9 height 10
click at [575, 167] on div "2024 jan. fev. mar. abr. mai. jun. [DATE]. ago. set. out. nov. dez." at bounding box center [542, 203] width 70 height 82
click at [570, 169] on icon at bounding box center [570, 171] width 9 height 10
click at [544, 210] on span "ago." at bounding box center [542, 216] width 21 height 13
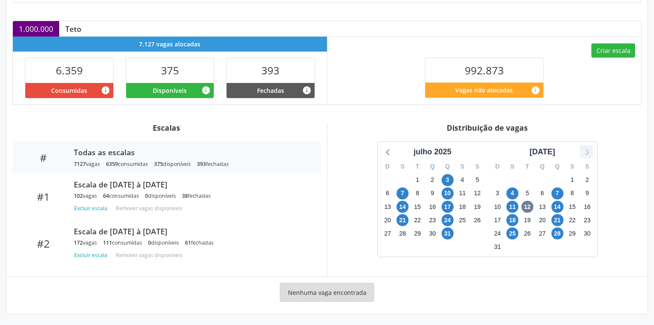
click at [585, 151] on icon at bounding box center [586, 151] width 11 height 11
drag, startPoint x: 426, startPoint y: 183, endPoint x: 402, endPoint y: 234, distance: 56.1
click at [402, 234] on span "29" at bounding box center [403, 233] width 12 height 12
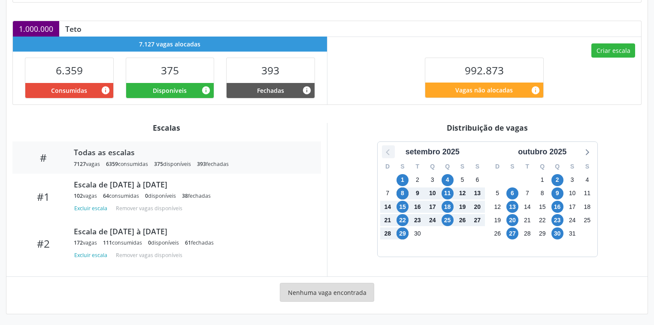
click at [386, 155] on icon at bounding box center [388, 151] width 11 height 11
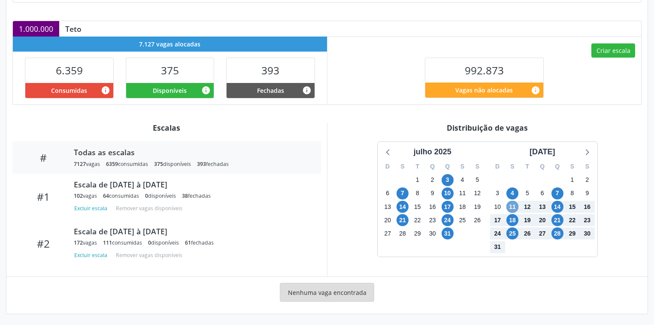
click at [514, 206] on span "11" at bounding box center [513, 207] width 12 height 12
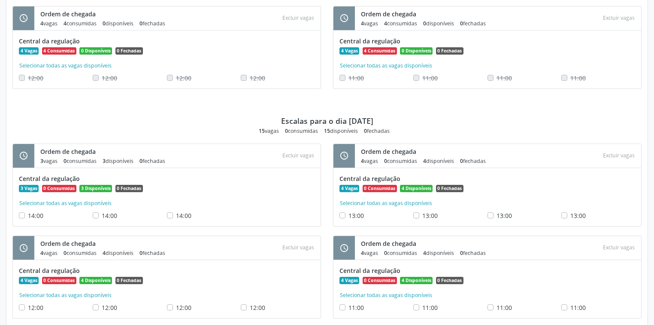
scroll to position [3684, 0]
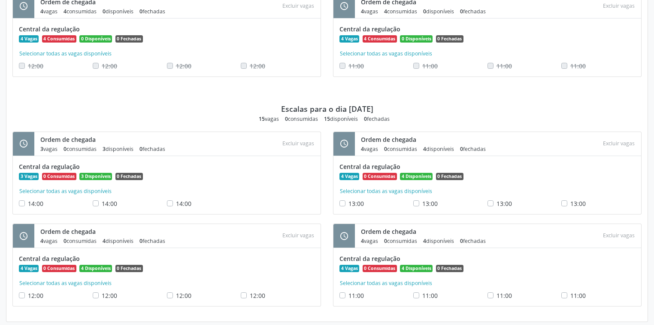
click at [571, 291] on label "11:00" at bounding box center [578, 295] width 15 height 9
click at [532, 171] on div "4 Vagas 0 Consumidas 4 Disponíveis 0 Fechadas" at bounding box center [488, 175] width 296 height 9
click at [620, 230] on button "Excluir vagas" at bounding box center [619, 236] width 39 height 12
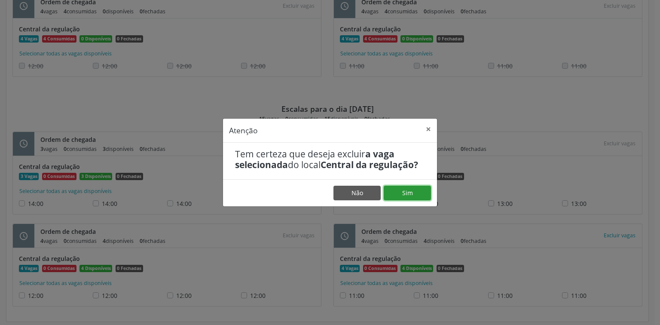
click at [404, 189] on button "Sim" at bounding box center [406, 193] width 47 height 15
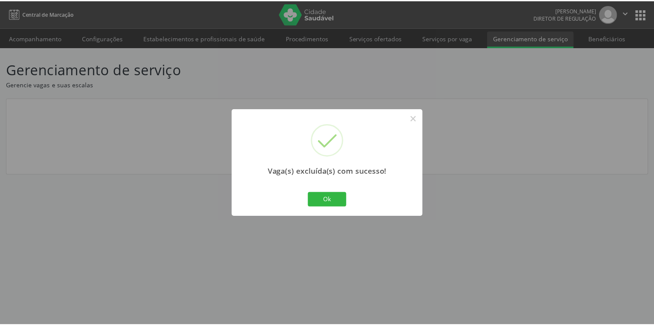
scroll to position [0, 0]
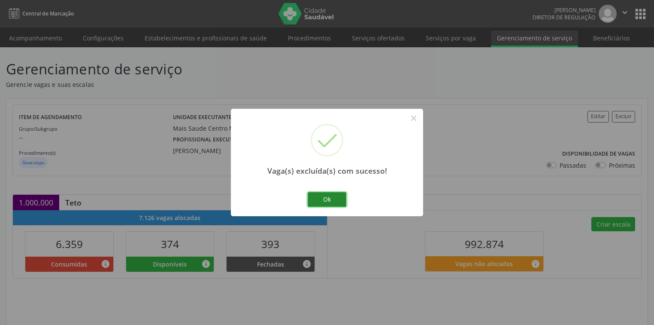
click at [329, 197] on button "Ok" at bounding box center [327, 199] width 39 height 15
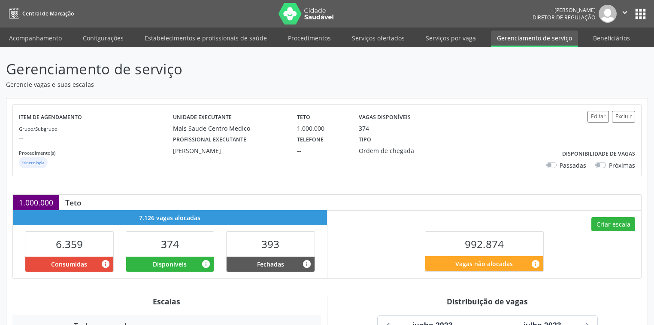
click at [624, 10] on icon "" at bounding box center [625, 12] width 9 height 9
click at [617, 34] on link "Configurações" at bounding box center [603, 34] width 59 height 12
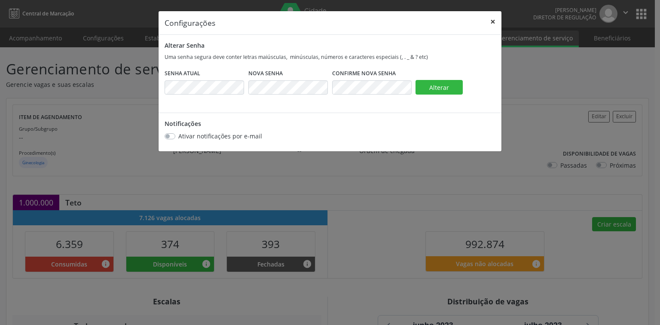
click at [495, 17] on button "×" at bounding box center [492, 21] width 17 height 21
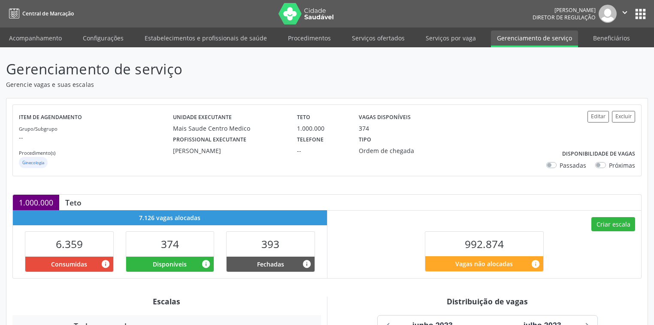
click at [640, 10] on button "apps" at bounding box center [640, 13] width 15 height 15
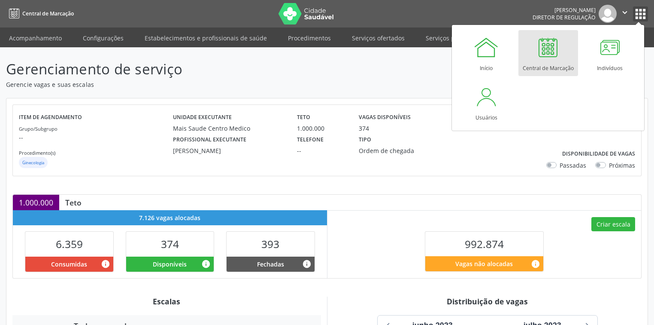
click at [625, 9] on icon "" at bounding box center [625, 12] width 9 height 9
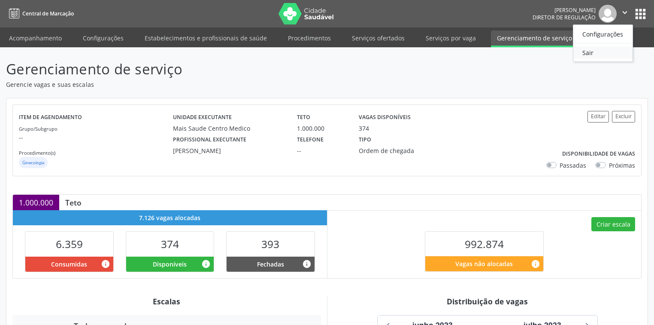
click at [586, 54] on link "Sair" at bounding box center [603, 52] width 59 height 12
